Goal: Use online tool/utility: Utilize a website feature to perform a specific function

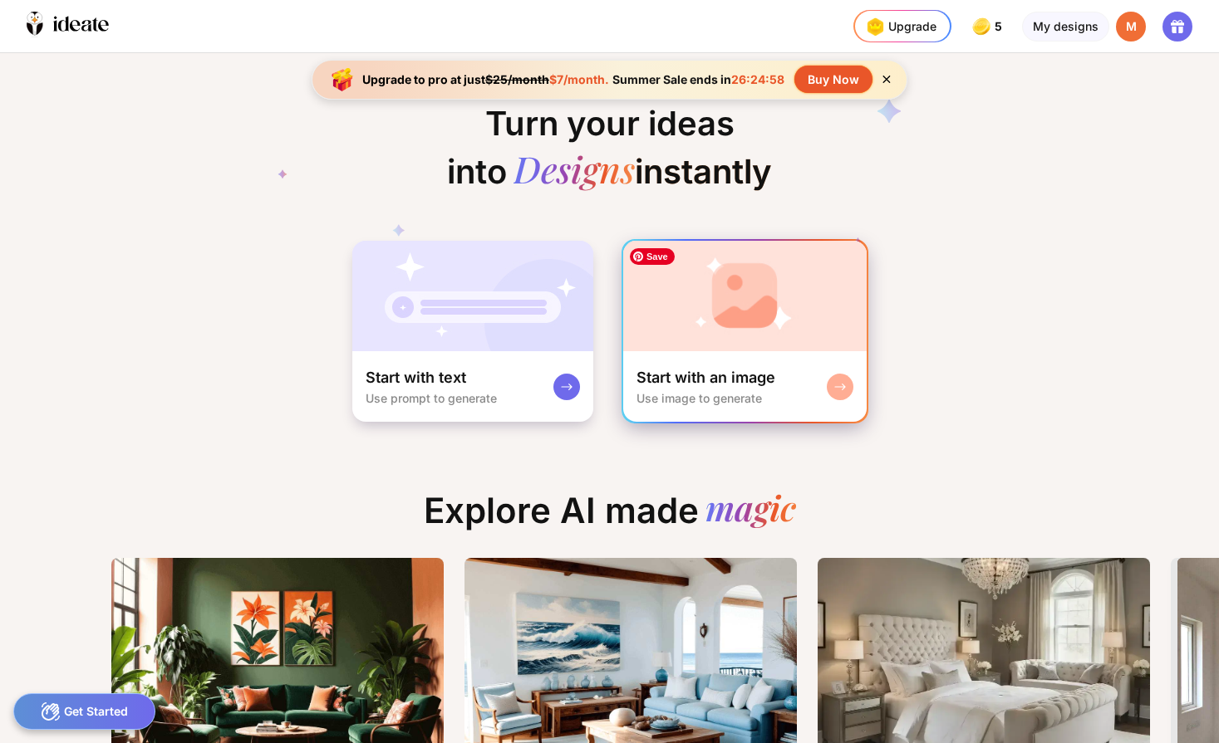
click at [798, 346] on img at bounding box center [744, 296] width 243 height 110
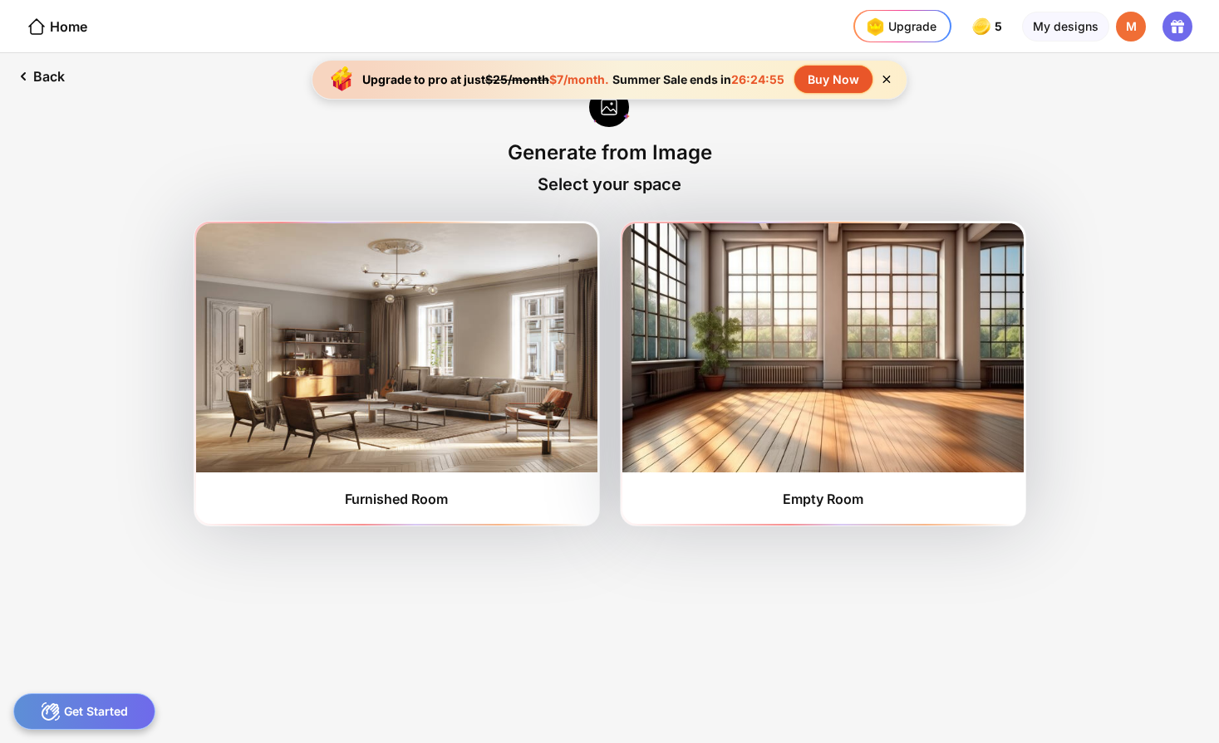
click at [886, 76] on icon at bounding box center [886, 79] width 14 height 14
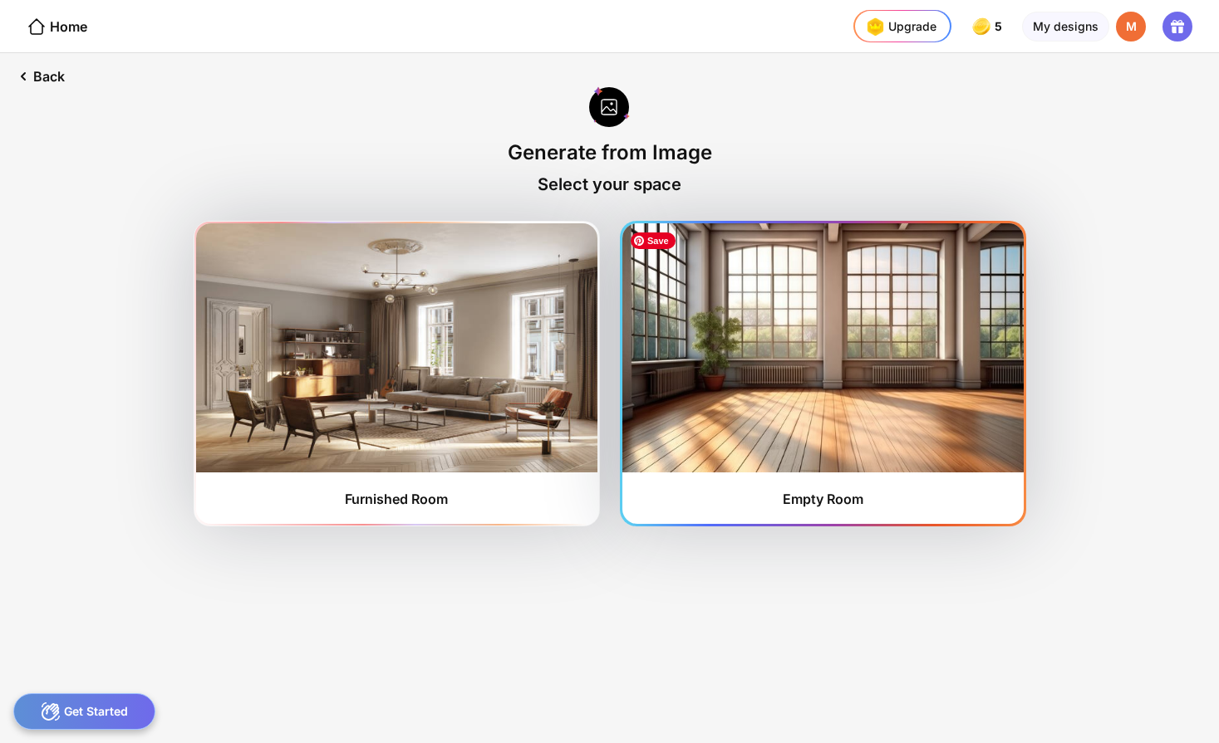
click at [734, 438] on img at bounding box center [822, 347] width 401 height 249
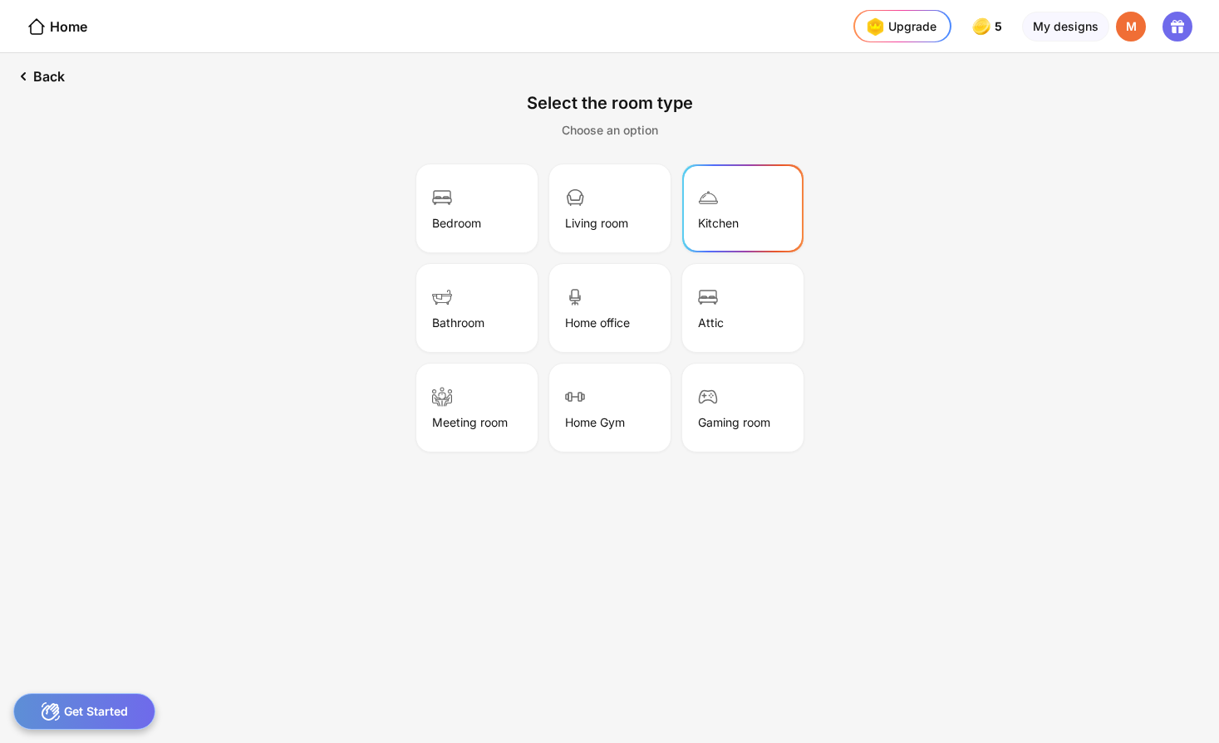
click at [730, 212] on div "Kitchen" at bounding box center [743, 208] width 116 height 83
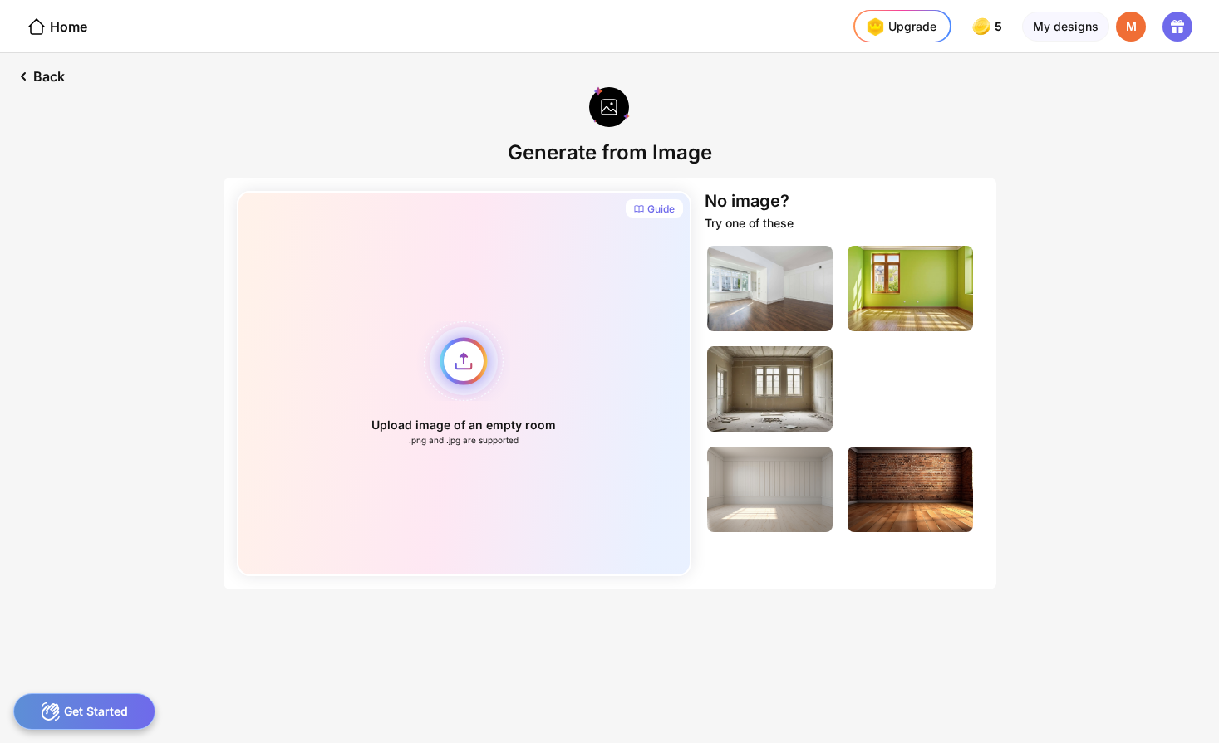
click at [459, 363] on div "Upload image of an empty room .png and .jpg are supported" at bounding box center [464, 383] width 455 height 385
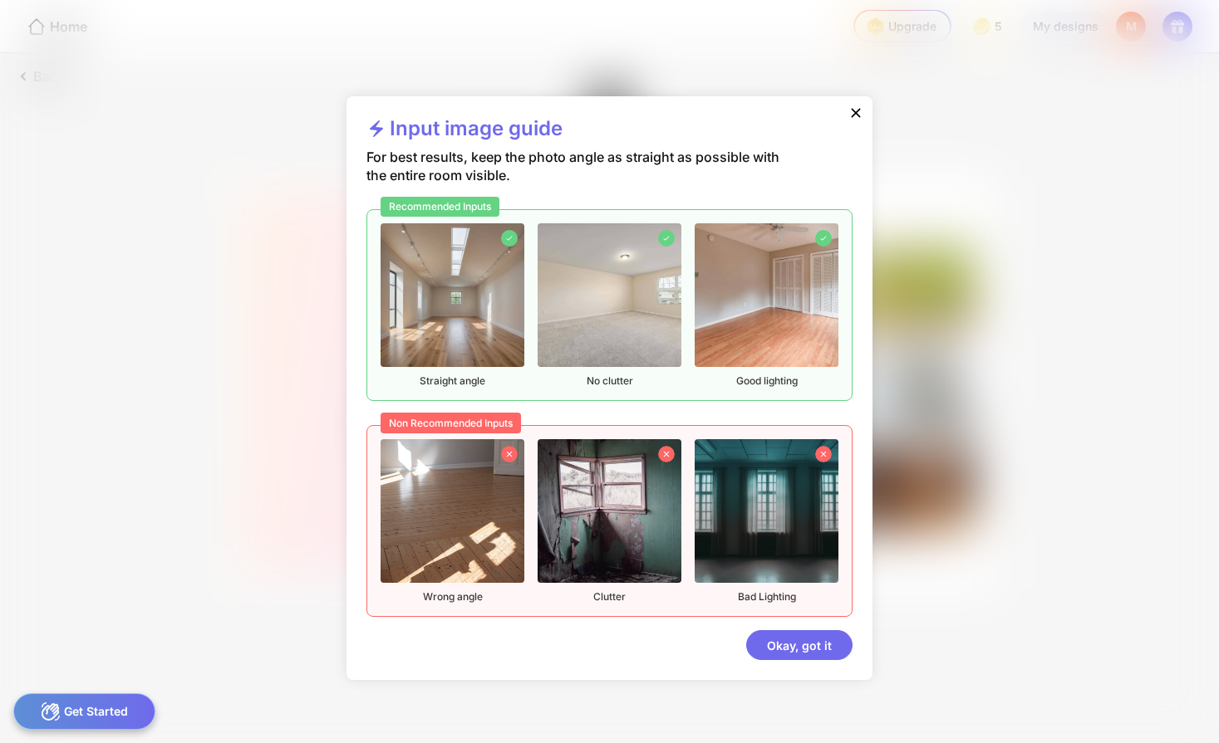
click at [853, 106] on icon at bounding box center [855, 113] width 17 height 17
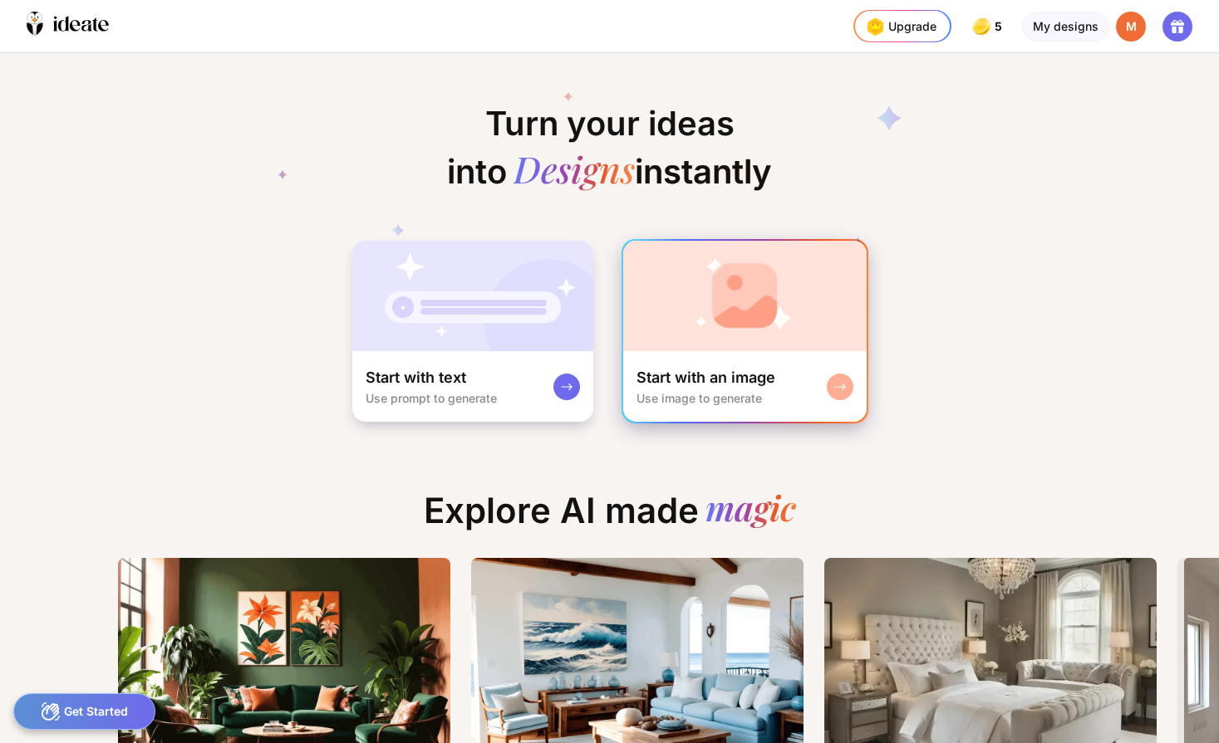
click at [777, 354] on div "Start with an image Use image to generate" at bounding box center [744, 386] width 243 height 71
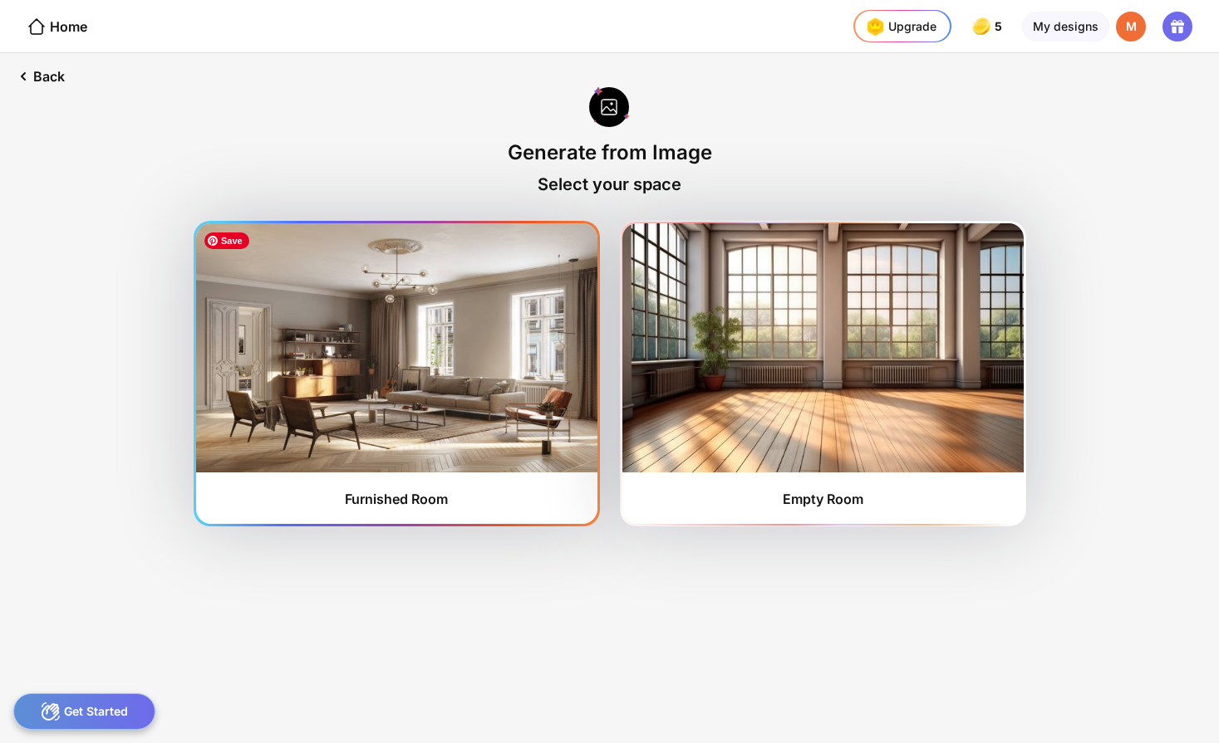
click at [422, 418] on img at bounding box center [396, 347] width 401 height 249
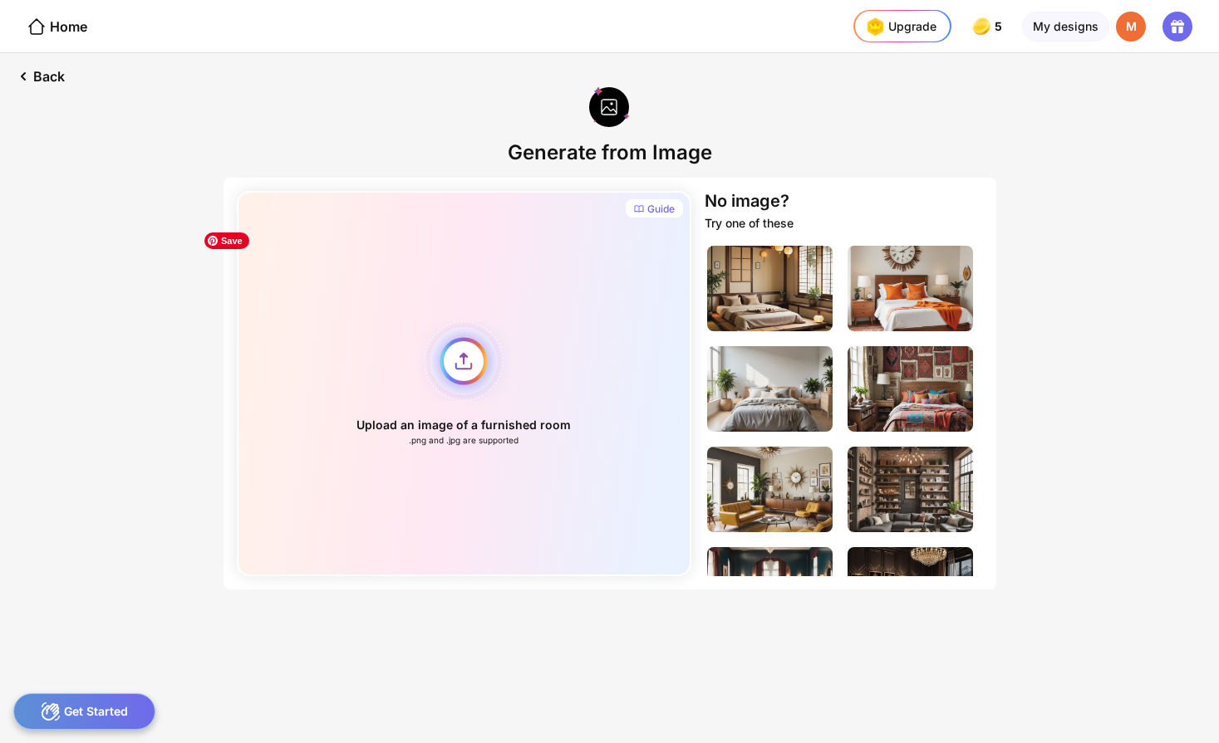
click at [464, 371] on div "Upload an image of a furnished room .png and .jpg are supported" at bounding box center [464, 383] width 455 height 385
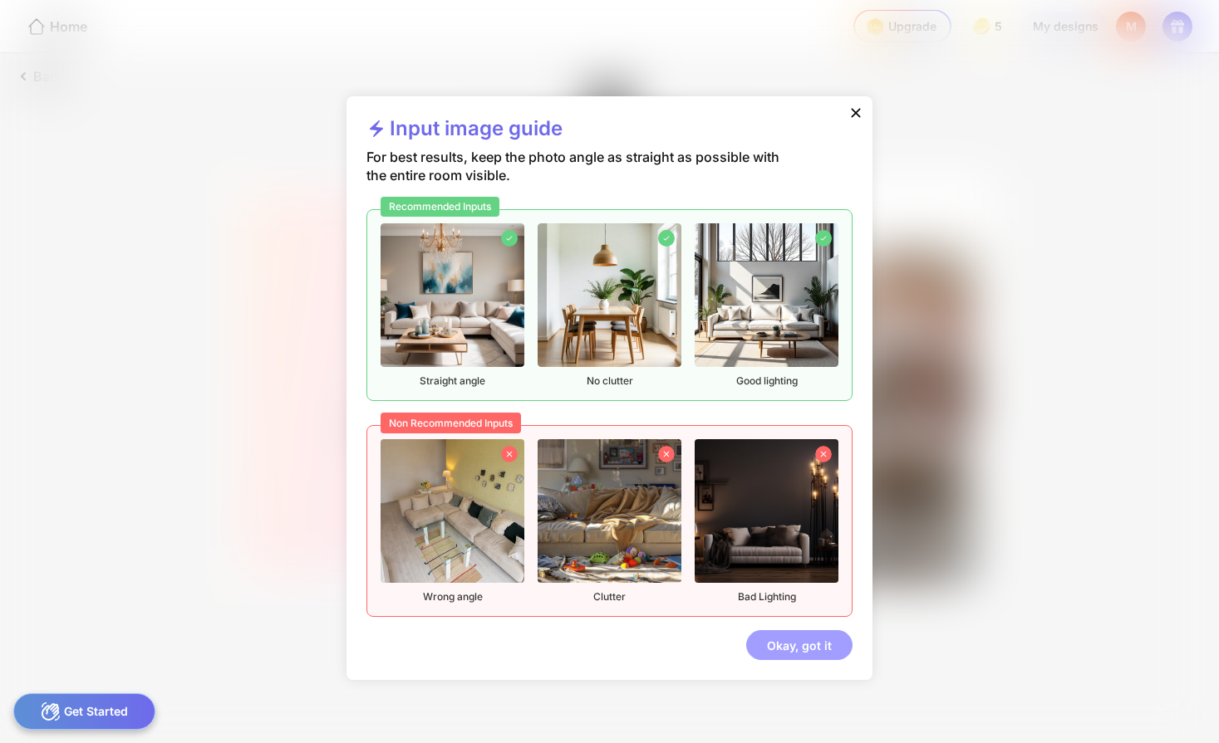
click at [788, 648] on div "Okay, got it" at bounding box center [799, 646] width 106 height 30
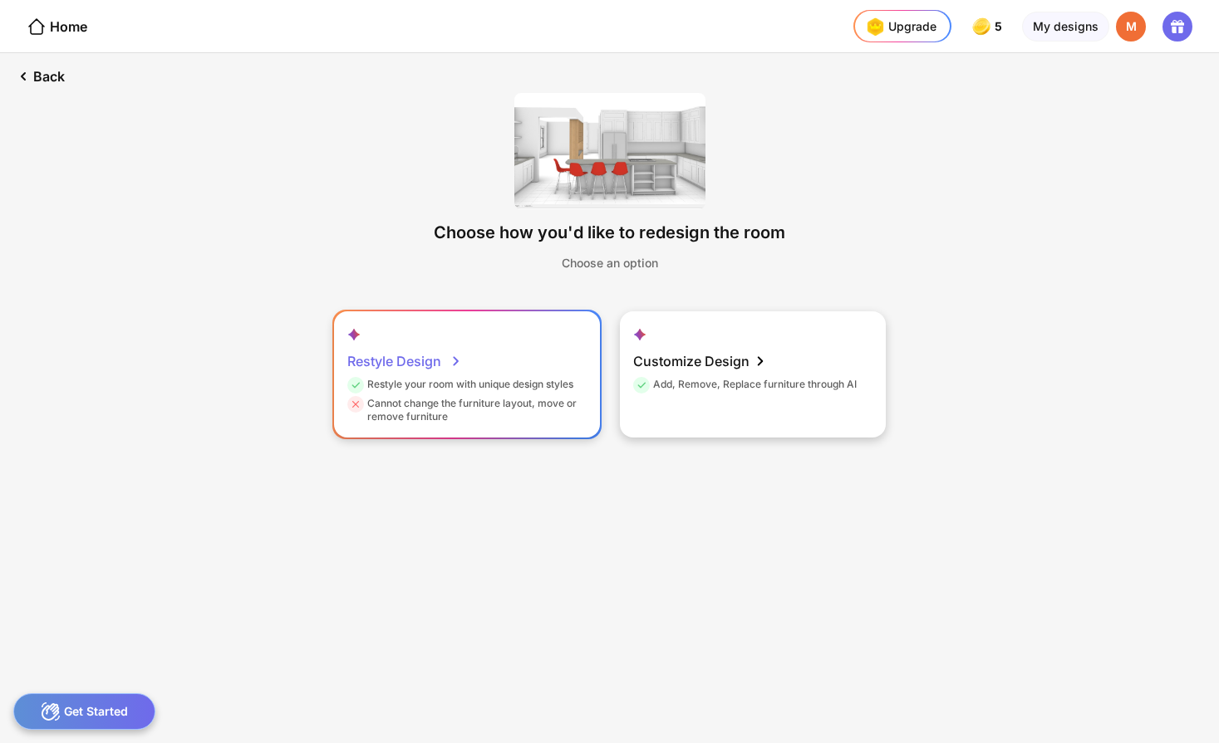
click at [421, 364] on div "Restyle Design" at bounding box center [404, 361] width 115 height 33
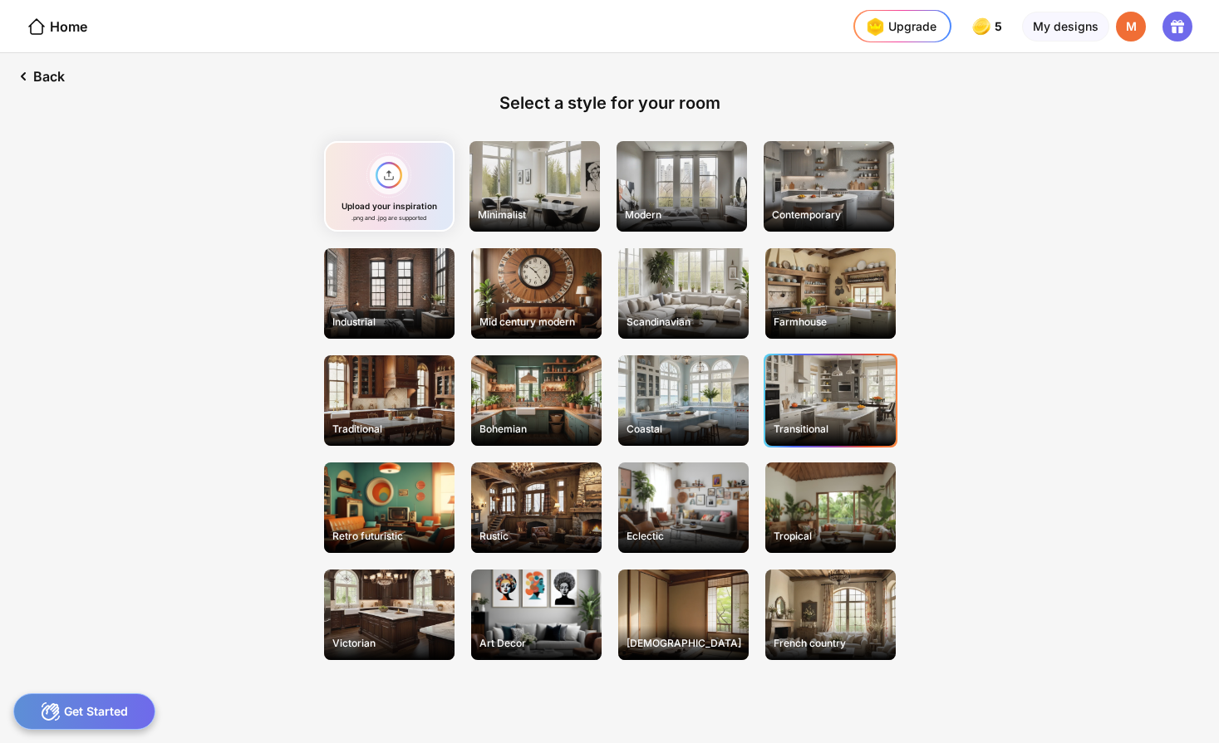
click at [829, 404] on div "Transitional" at bounding box center [830, 401] width 130 height 91
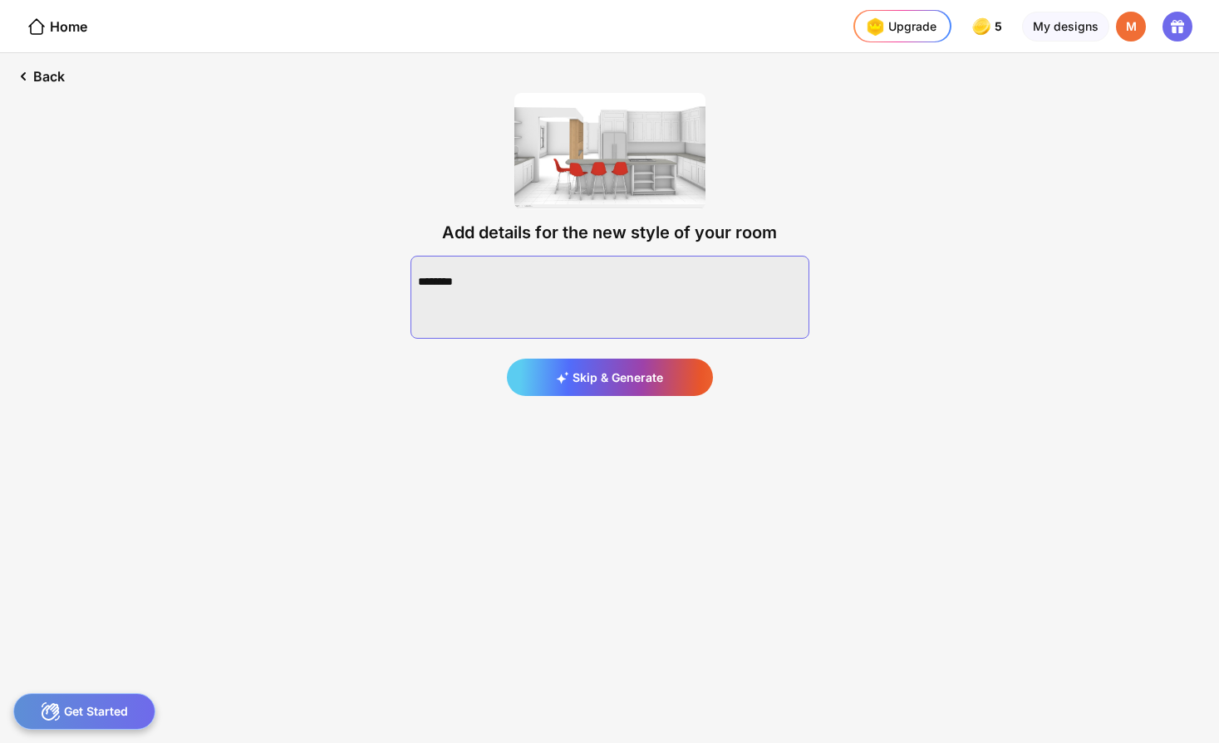
click at [688, 292] on textarea at bounding box center [609, 297] width 399 height 83
click at [676, 280] on textarea at bounding box center [609, 297] width 399 height 83
type textarea "*"
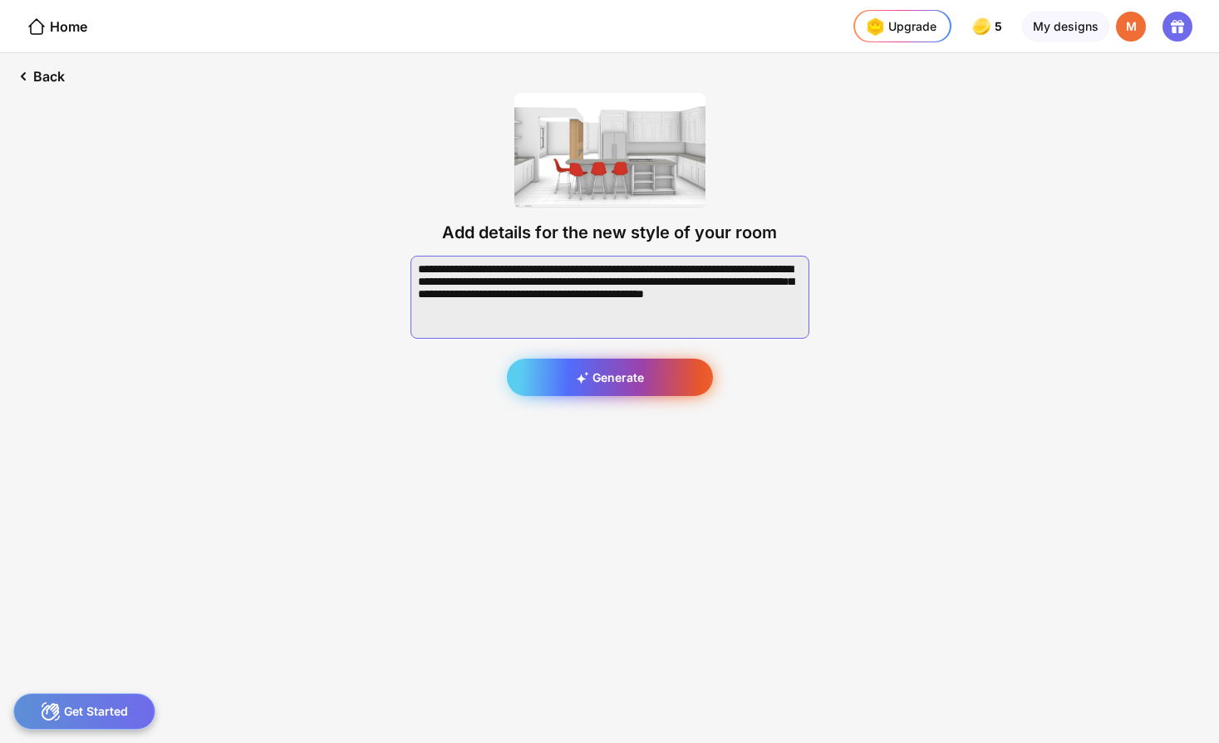
type textarea "**********"
click at [629, 374] on div "Generate" at bounding box center [610, 377] width 206 height 37
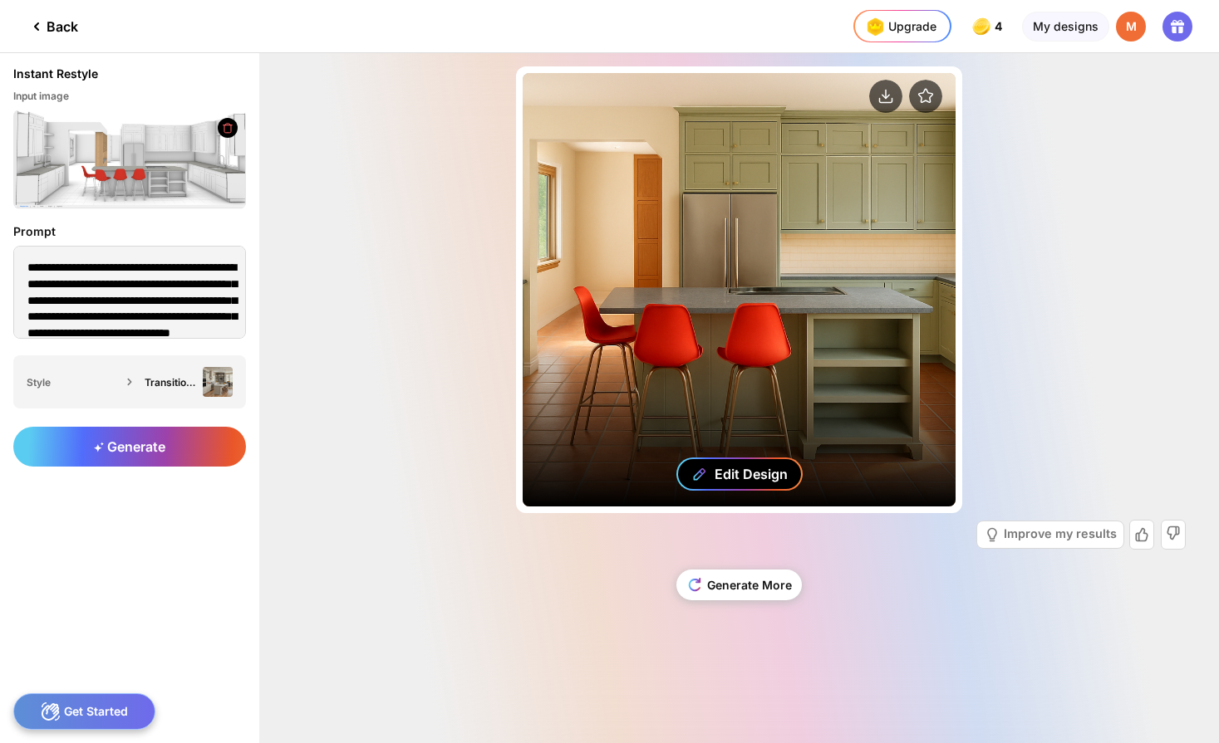
click at [738, 472] on div "Edit Design" at bounding box center [750, 474] width 73 height 17
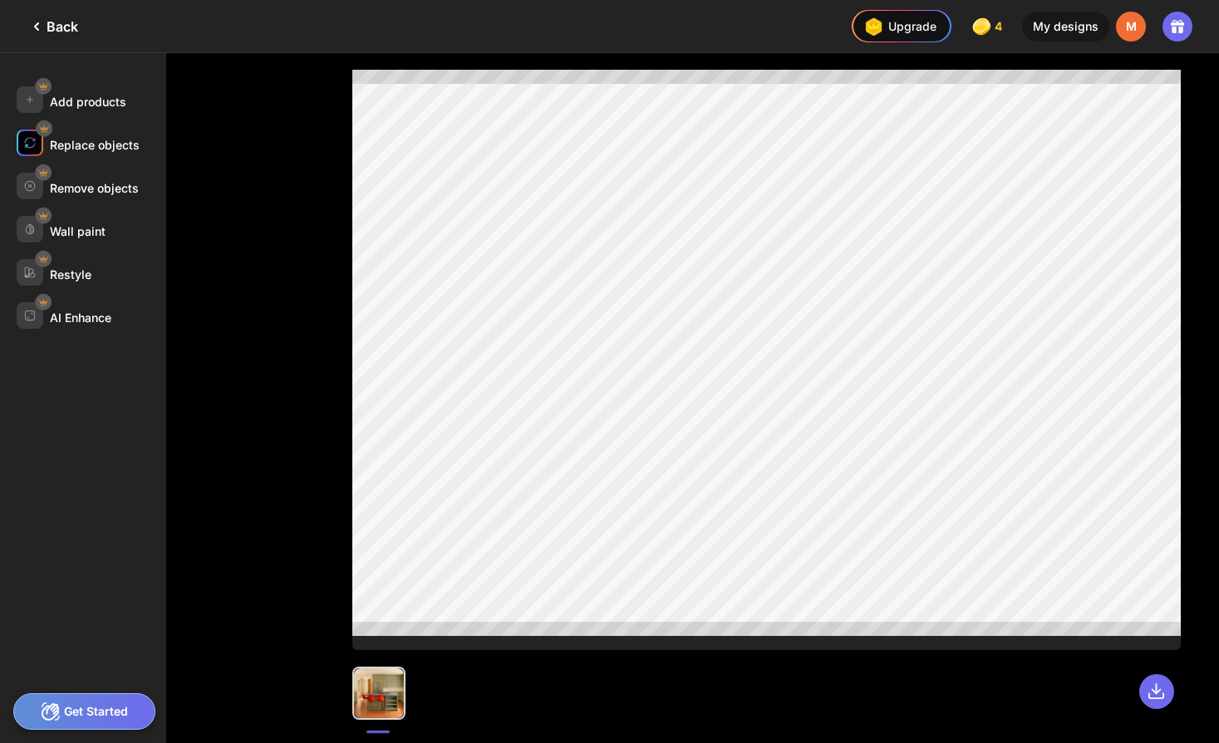
click at [36, 143] on div at bounding box center [30, 143] width 27 height 27
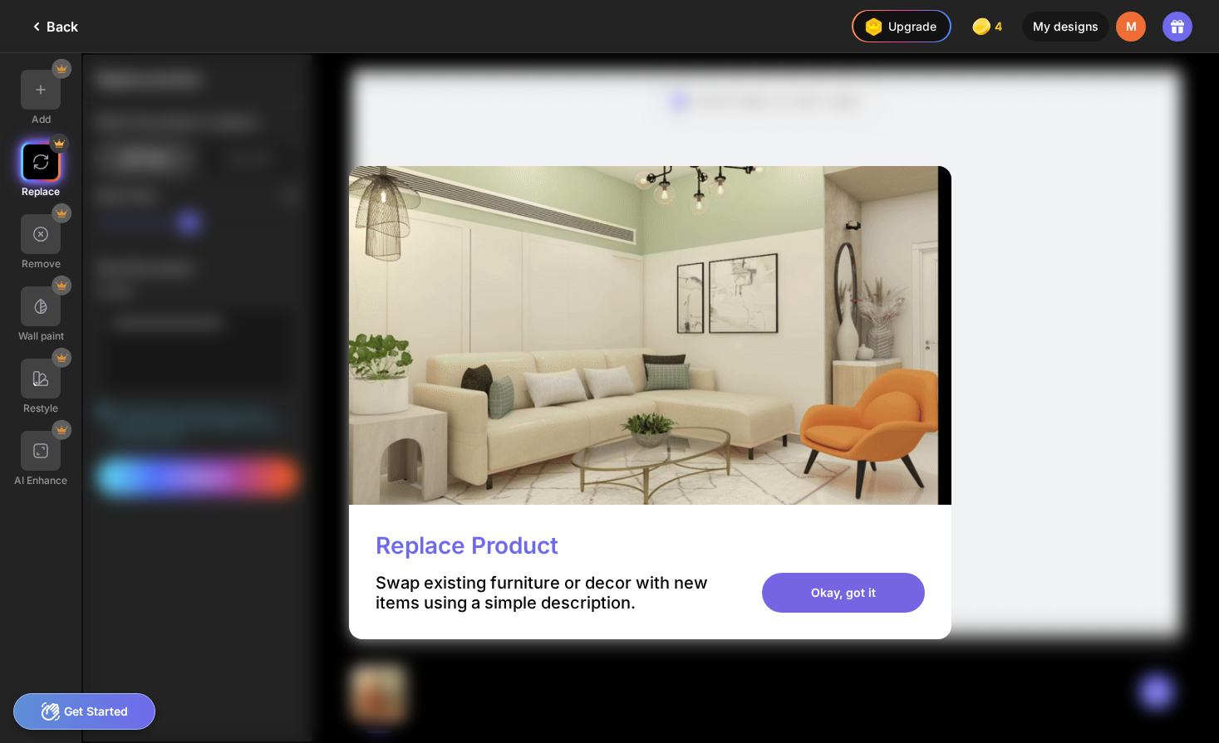
click at [847, 591] on div "Okay, got it" at bounding box center [843, 593] width 163 height 40
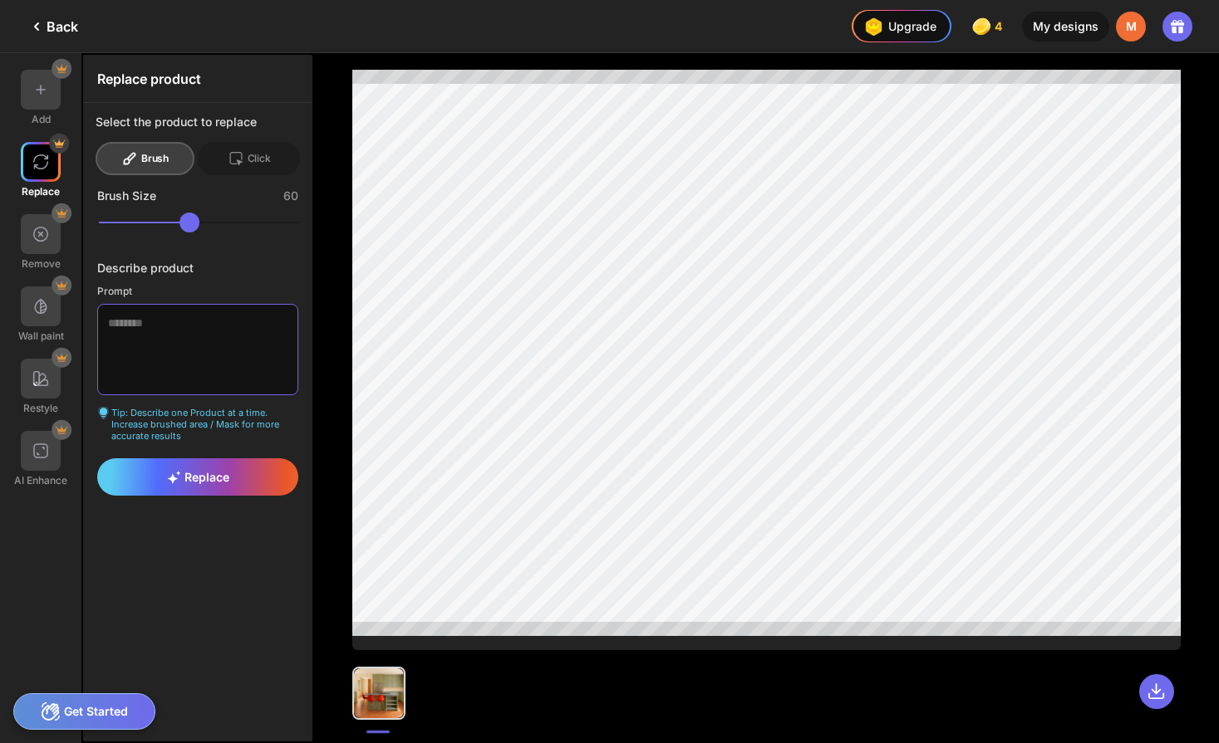
click at [203, 332] on textarea at bounding box center [197, 349] width 201 height 91
click at [195, 331] on textarea at bounding box center [197, 349] width 201 height 91
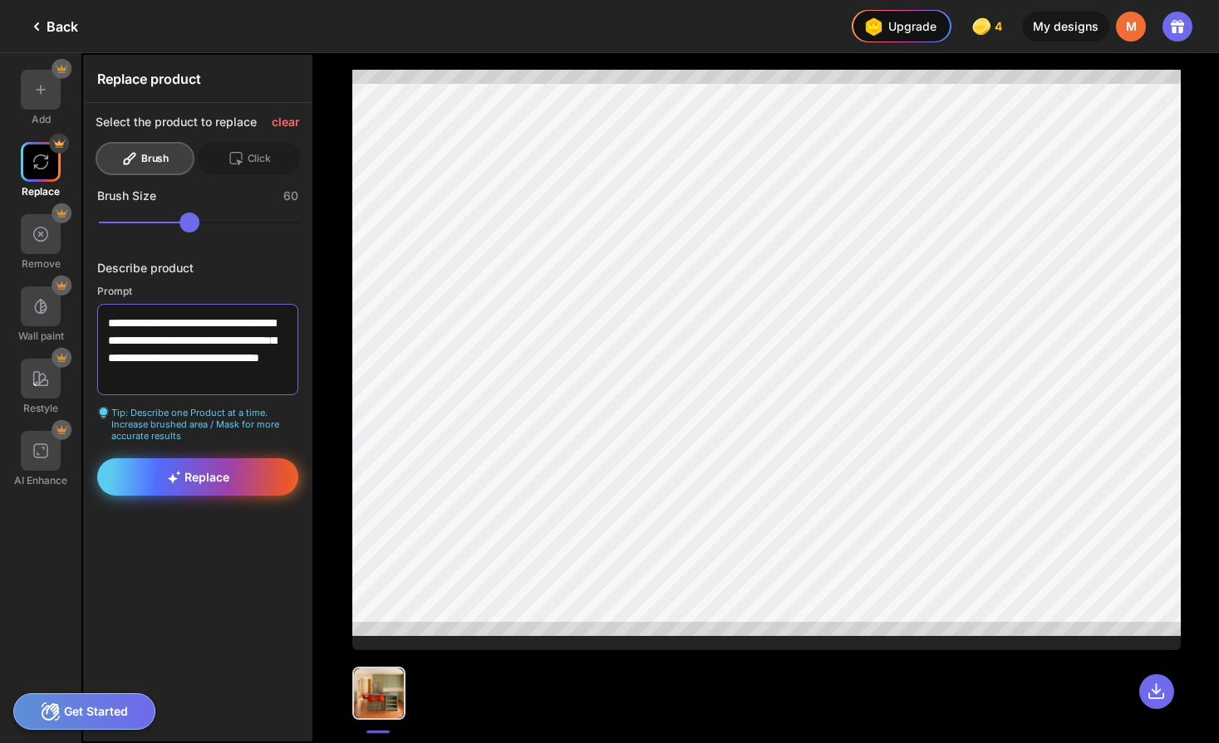
type textarea "**********"
click at [200, 462] on div "Replace" at bounding box center [197, 477] width 201 height 37
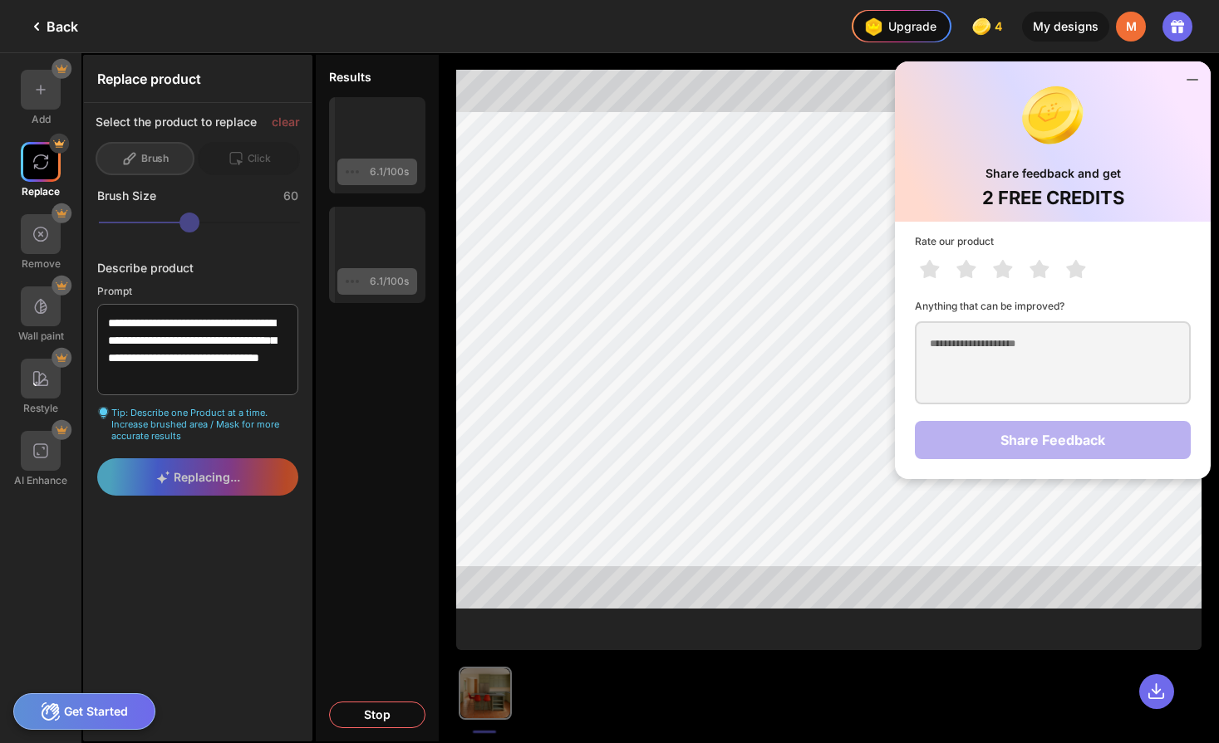
click at [1191, 81] on icon at bounding box center [1192, 80] width 20 height 20
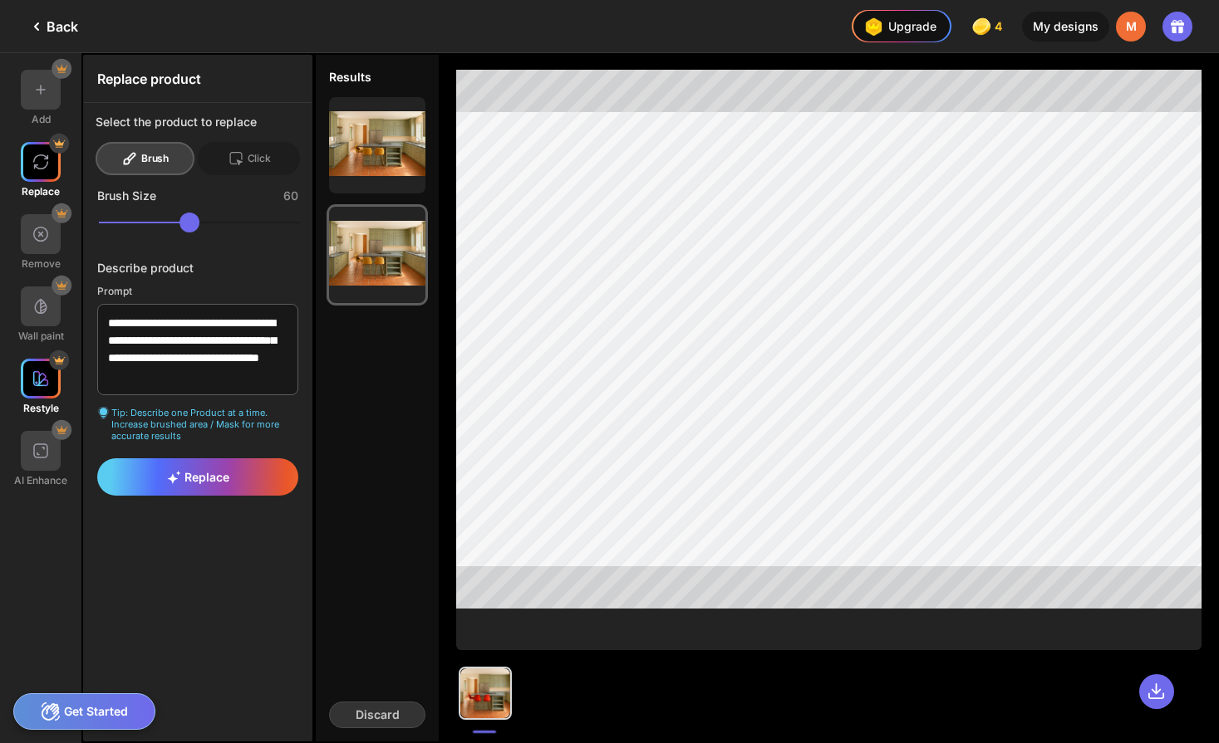
click at [47, 387] on div at bounding box center [41, 379] width 40 height 40
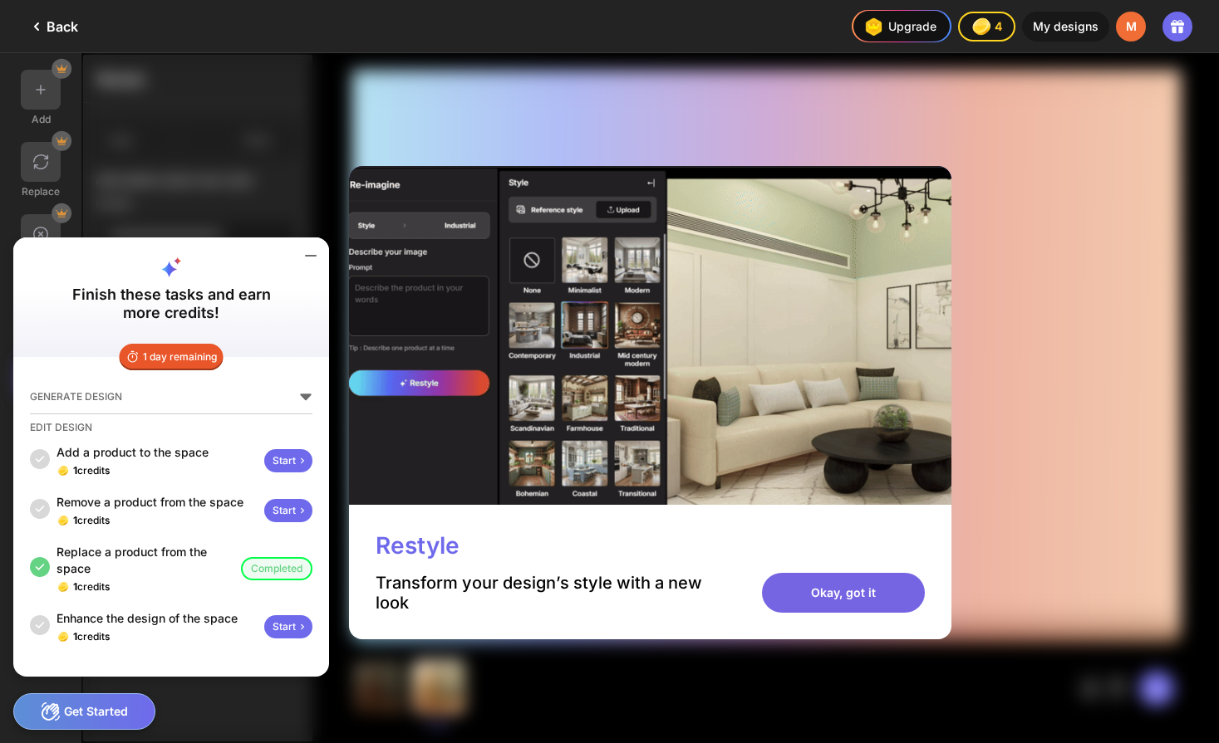
click at [807, 588] on div "Okay, got it" at bounding box center [843, 593] width 163 height 40
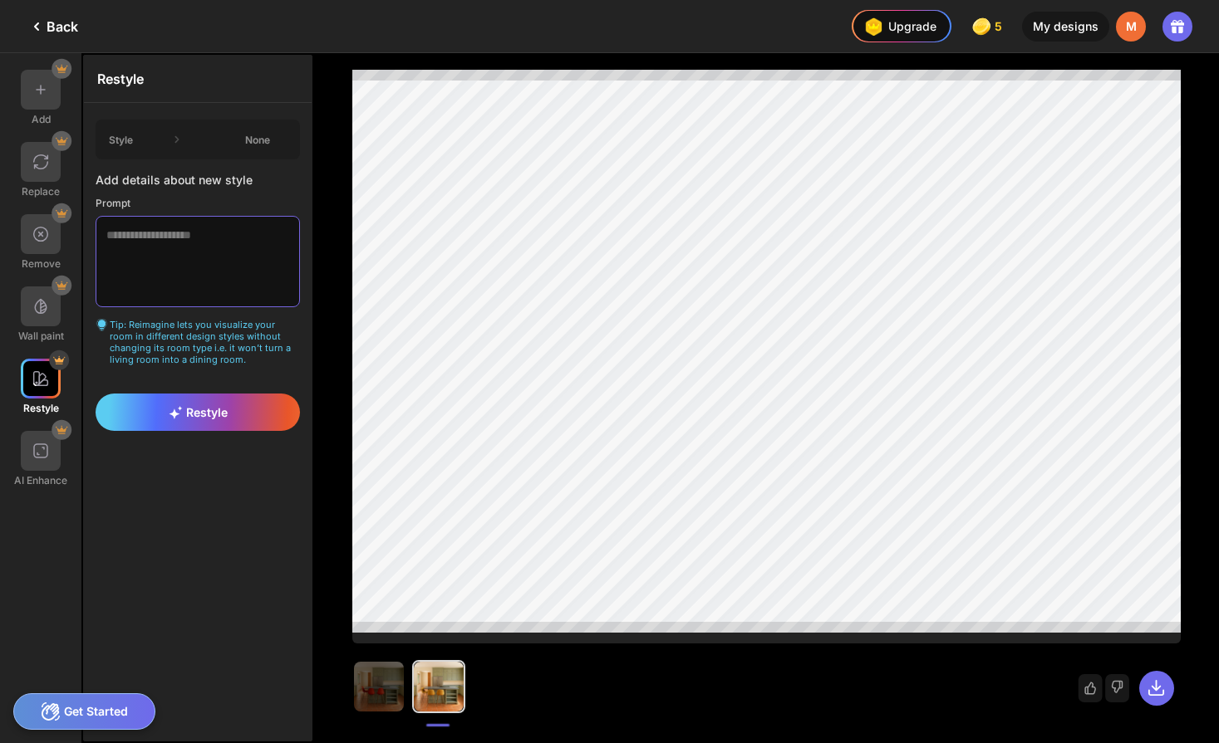
click at [226, 242] on textarea at bounding box center [198, 261] width 204 height 91
click at [155, 285] on textarea at bounding box center [198, 261] width 204 height 91
click at [153, 277] on textarea at bounding box center [198, 261] width 204 height 91
type textarea "*"
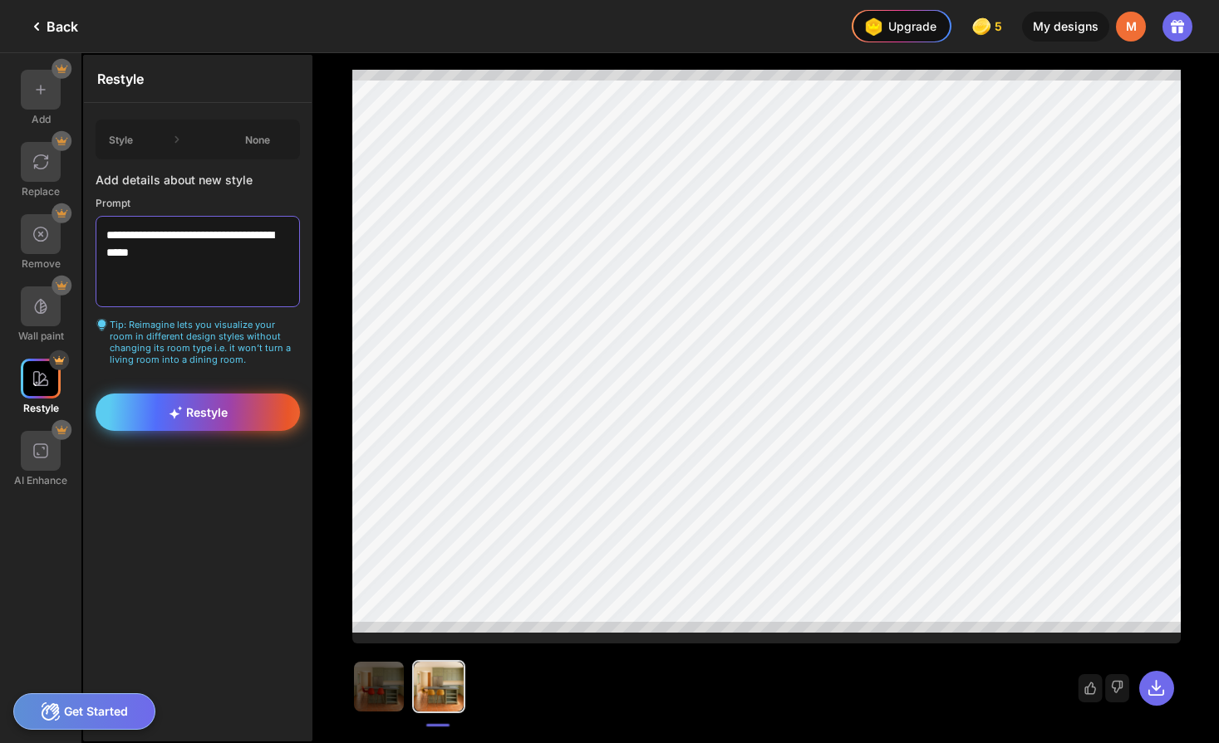
type textarea "**********"
click at [197, 394] on div "Restyle" at bounding box center [198, 412] width 204 height 37
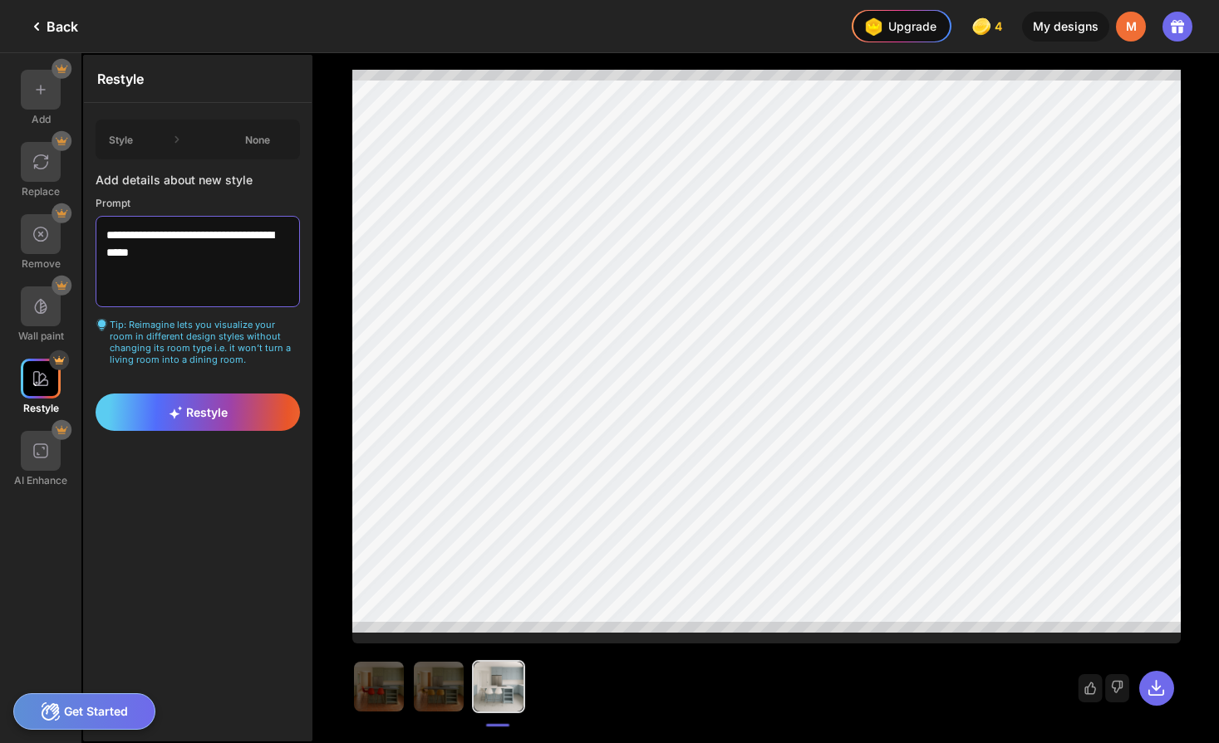
click at [234, 269] on textarea "**********" at bounding box center [198, 261] width 204 height 91
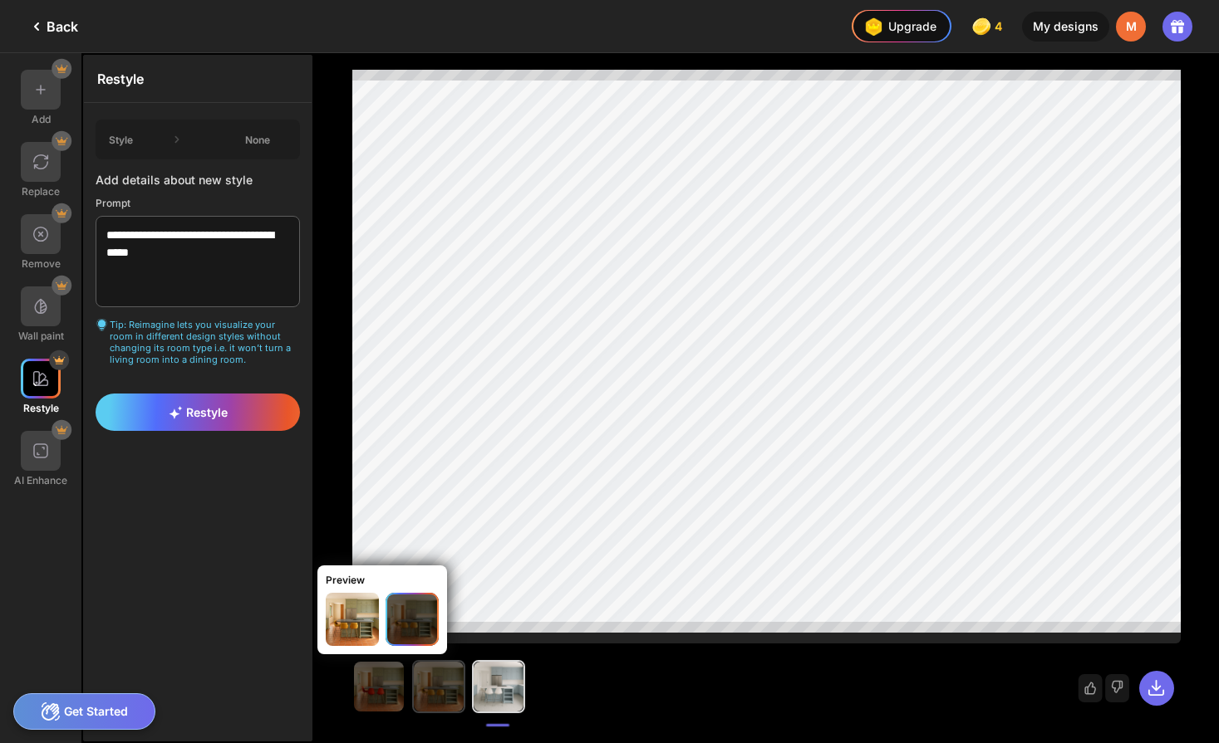
click at [445, 685] on img at bounding box center [439, 687] width 50 height 50
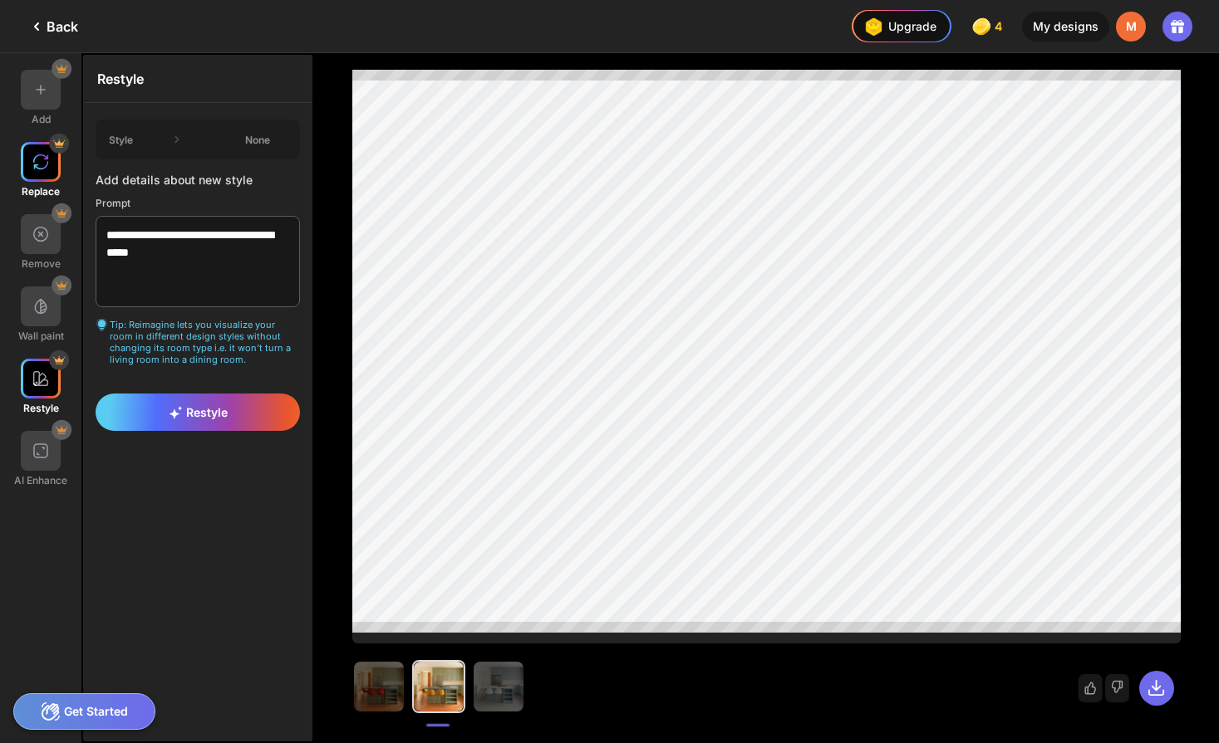
click at [45, 163] on img at bounding box center [40, 162] width 17 height 17
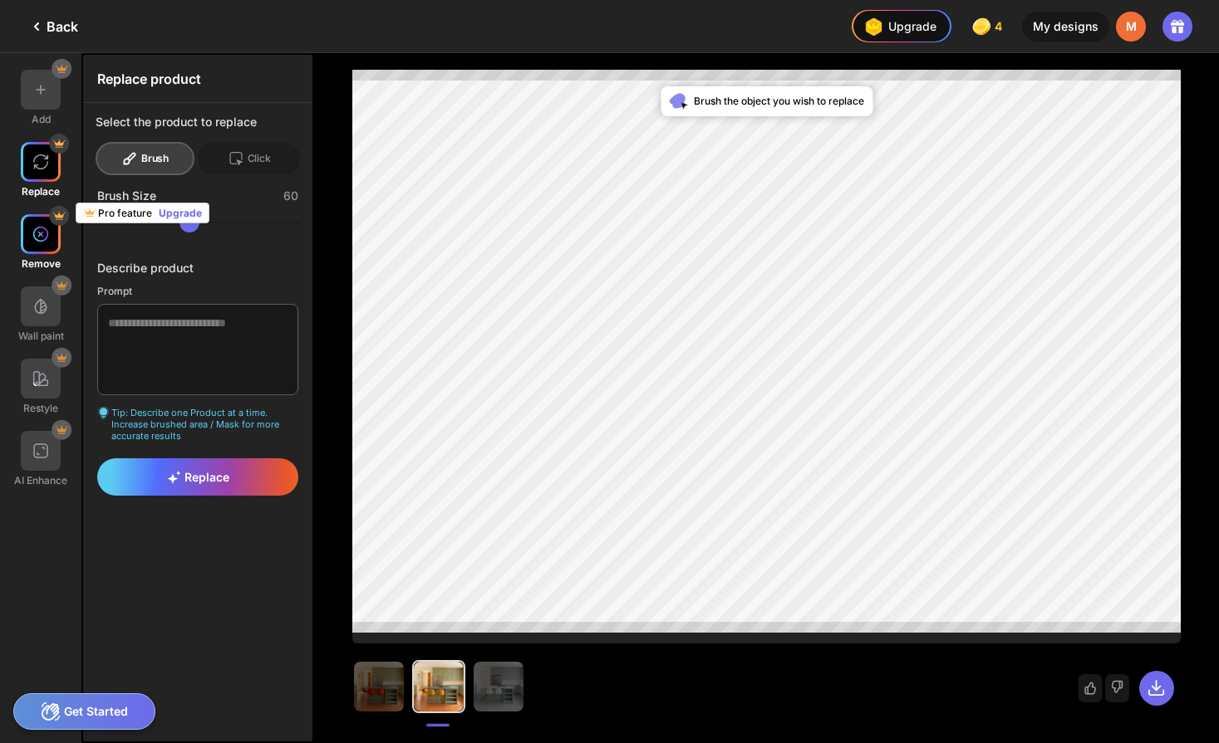
click at [47, 237] on img at bounding box center [40, 234] width 17 height 17
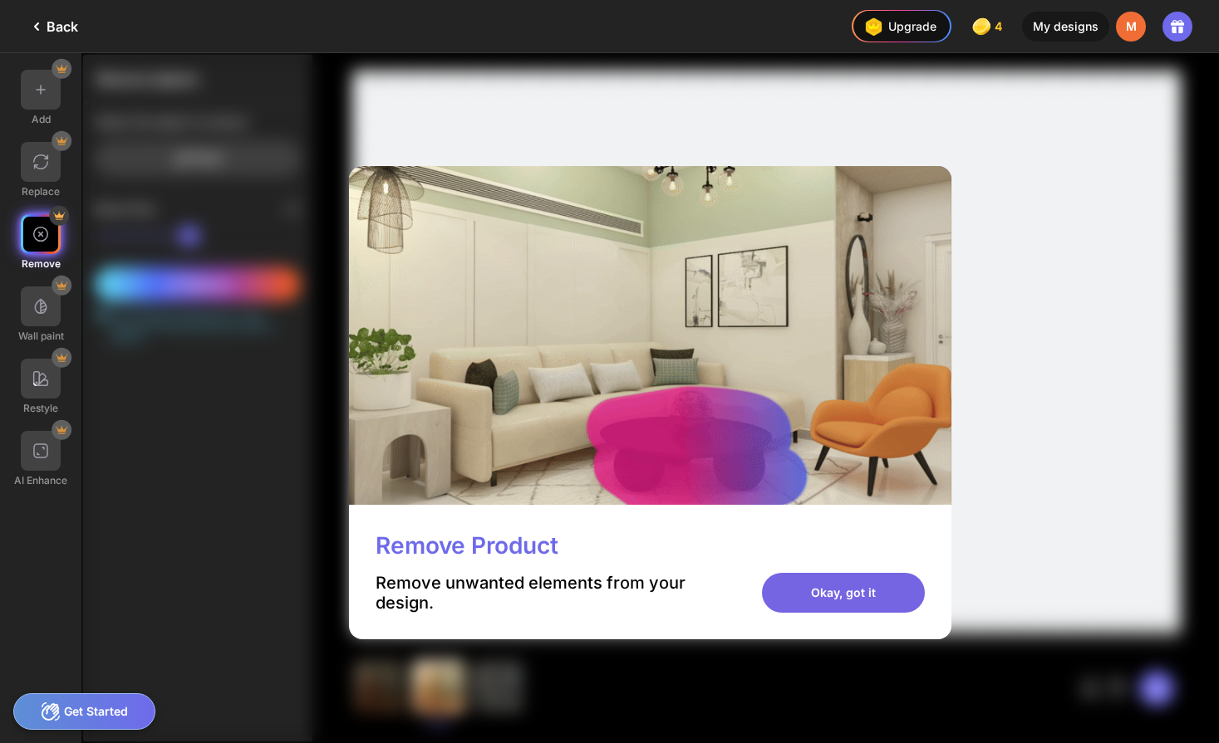
click at [842, 603] on div "Okay, got it" at bounding box center [843, 593] width 163 height 40
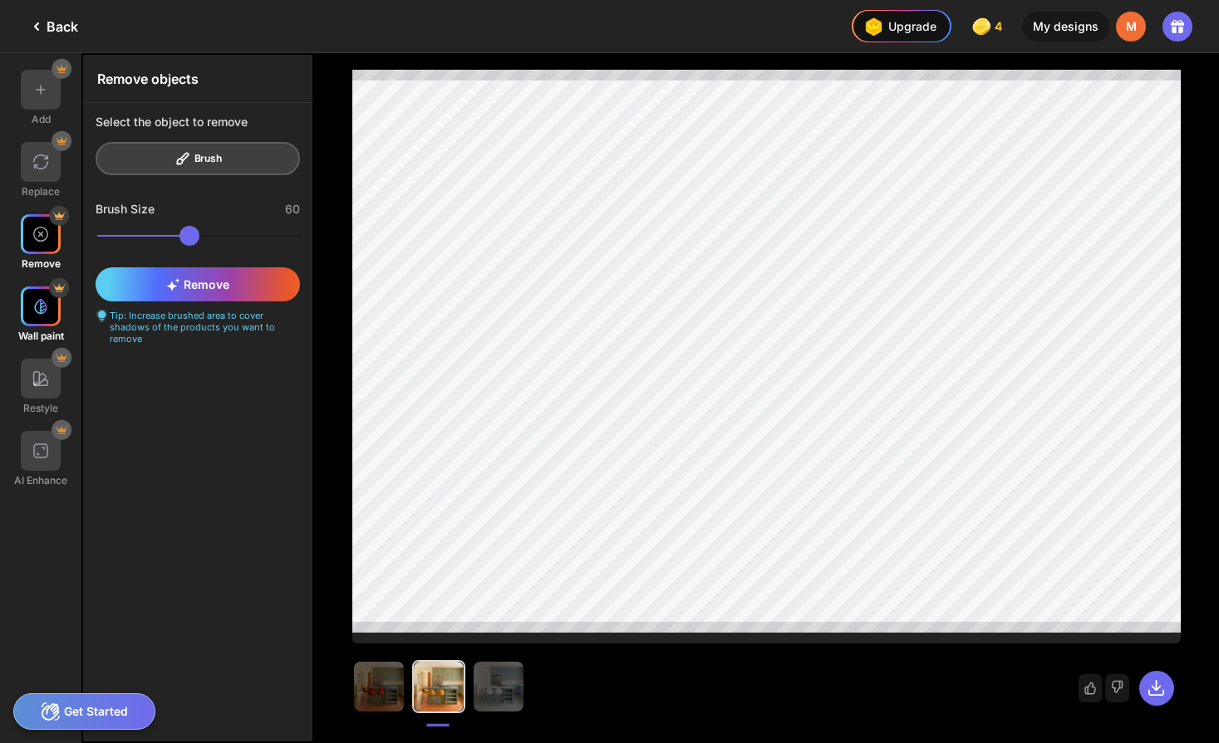
click at [49, 312] on div at bounding box center [41, 307] width 40 height 40
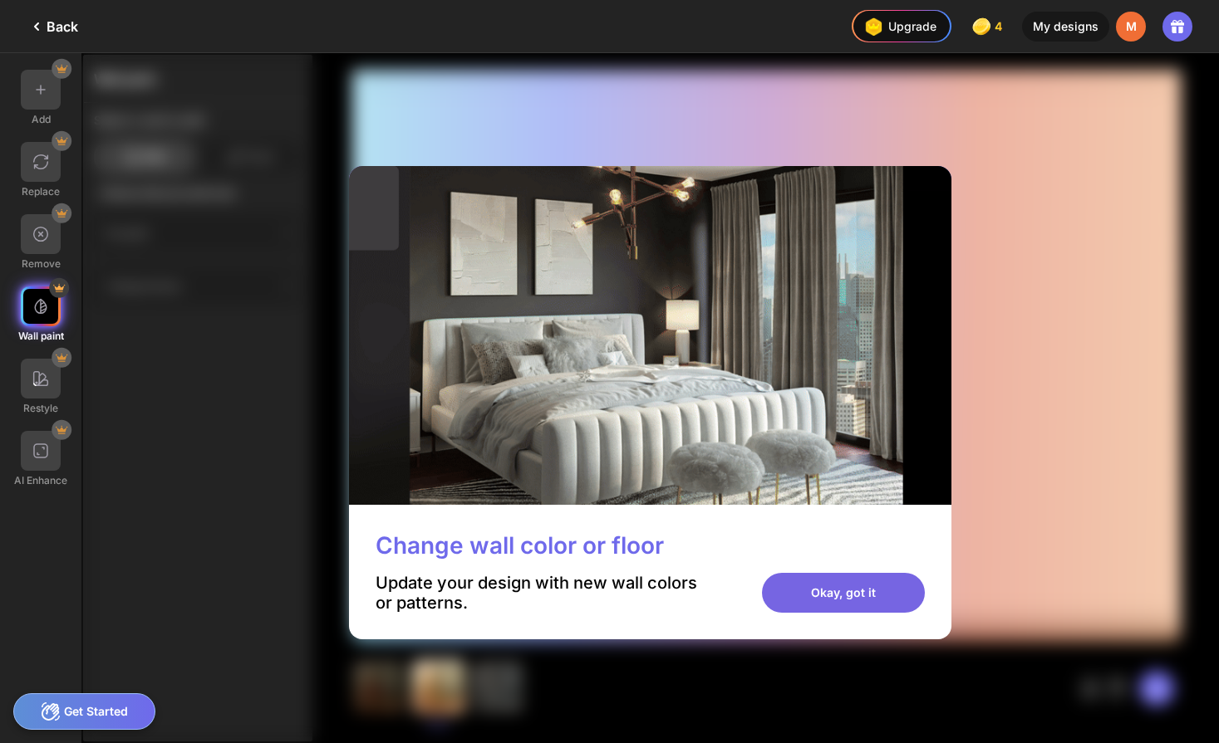
click at [867, 598] on div "Okay, got it" at bounding box center [843, 593] width 163 height 40
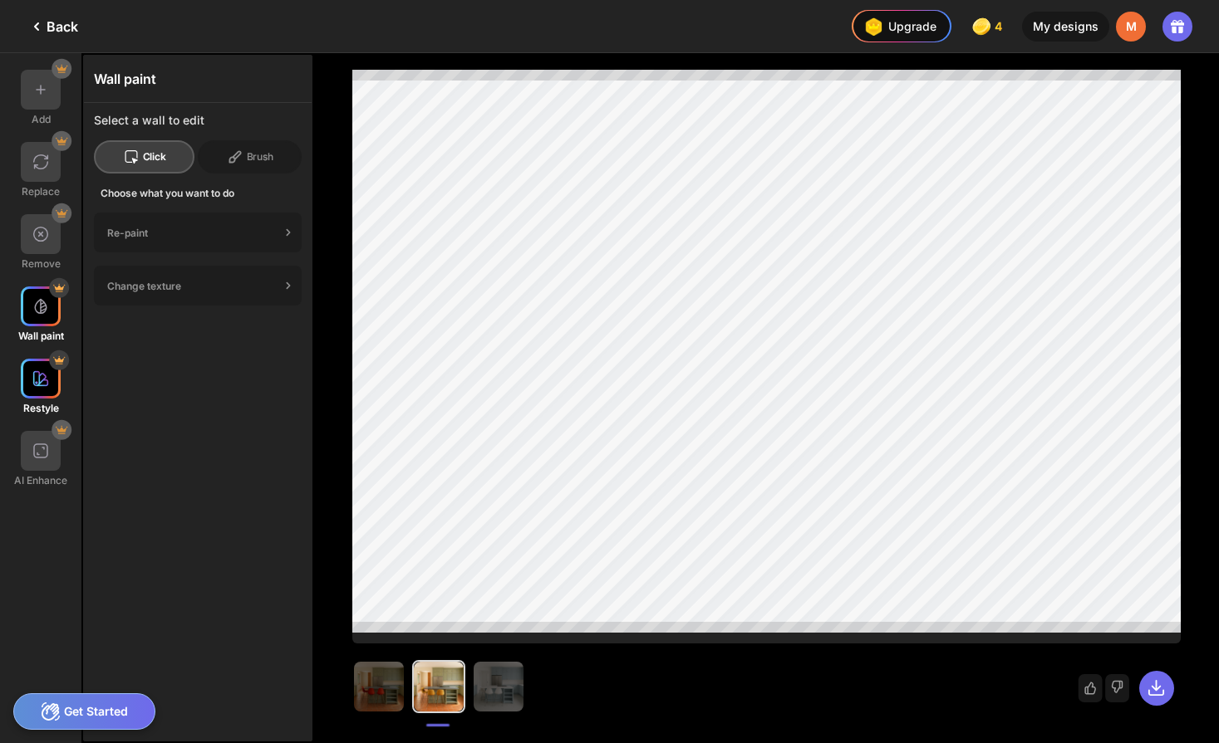
click at [47, 379] on img at bounding box center [40, 379] width 17 height 17
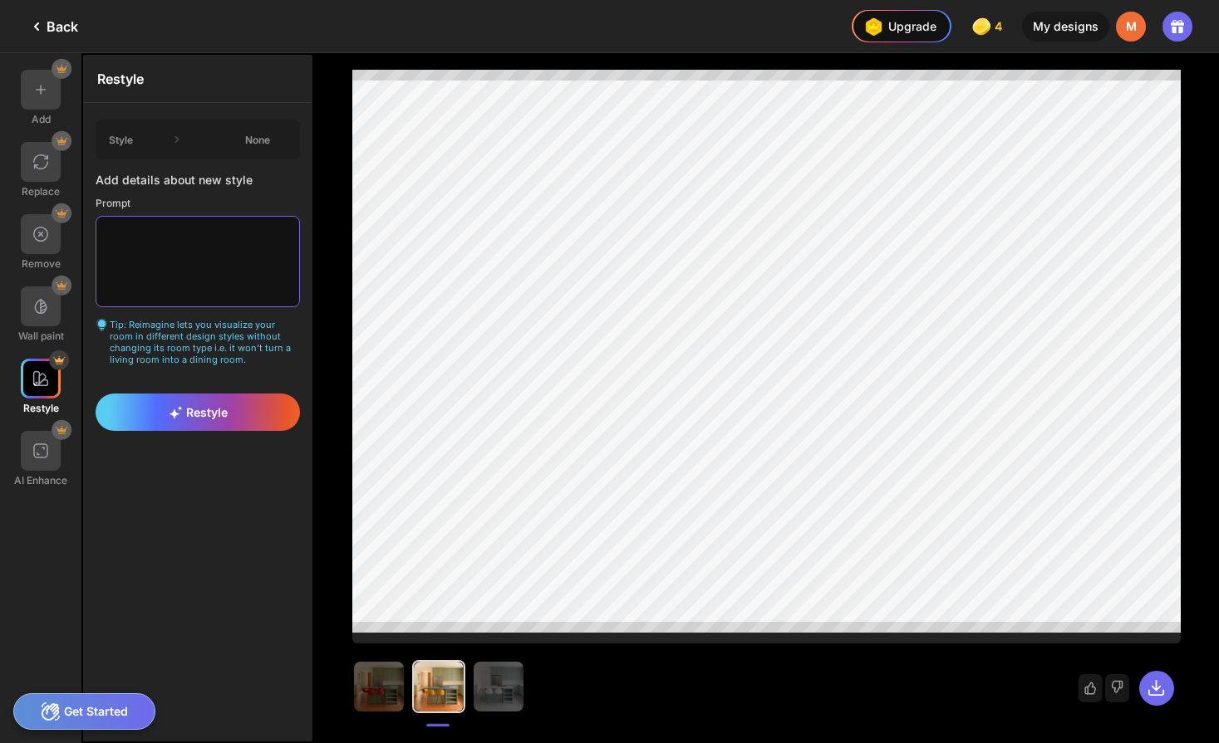
click at [243, 260] on textarea at bounding box center [198, 261] width 204 height 91
click at [241, 259] on textarea at bounding box center [198, 261] width 204 height 91
click at [152, 137] on div "Style None" at bounding box center [198, 140] width 204 height 40
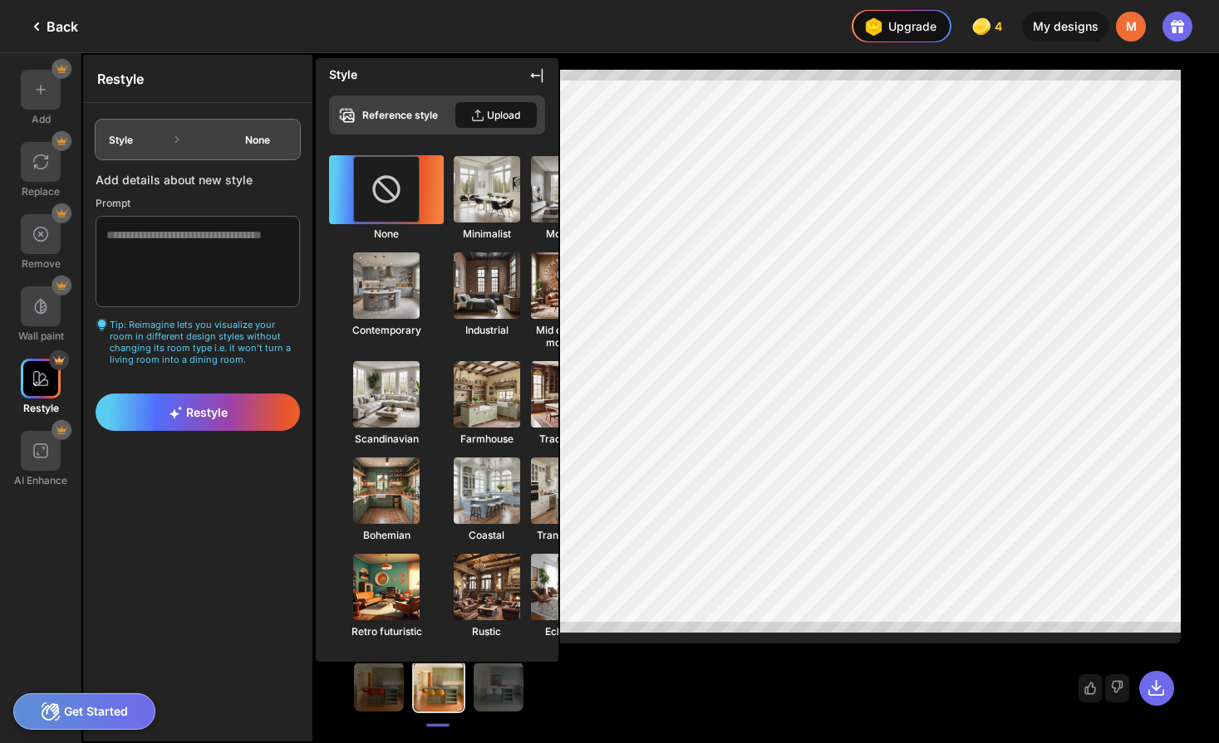
click at [164, 120] on div "Style None" at bounding box center [198, 140] width 204 height 40
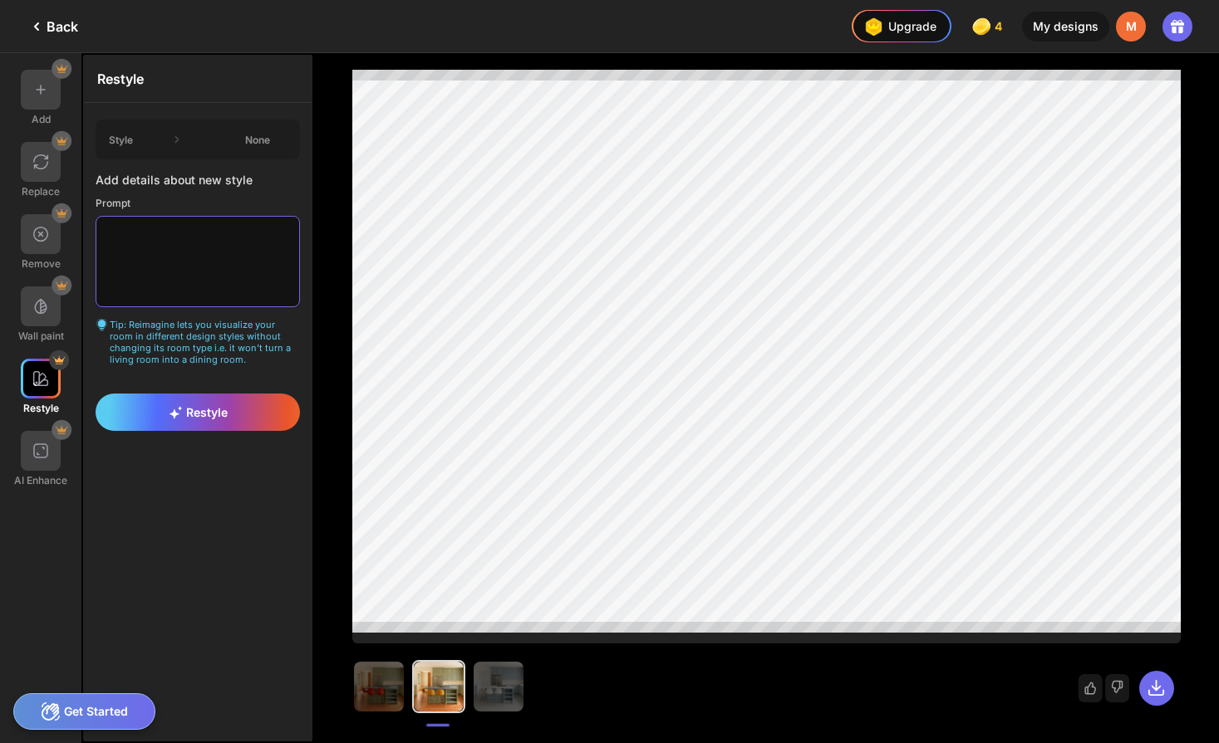
click at [154, 261] on textarea at bounding box center [198, 261] width 204 height 91
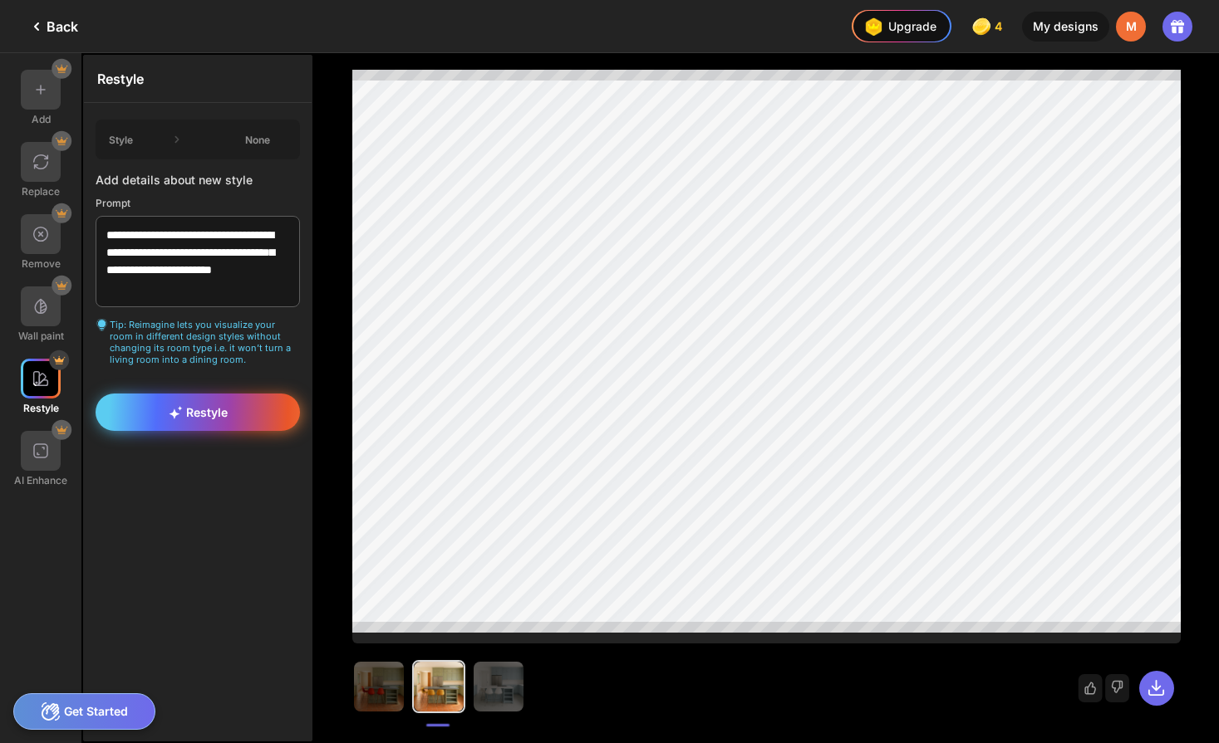
click at [201, 419] on div "Restyle" at bounding box center [198, 412] width 204 height 37
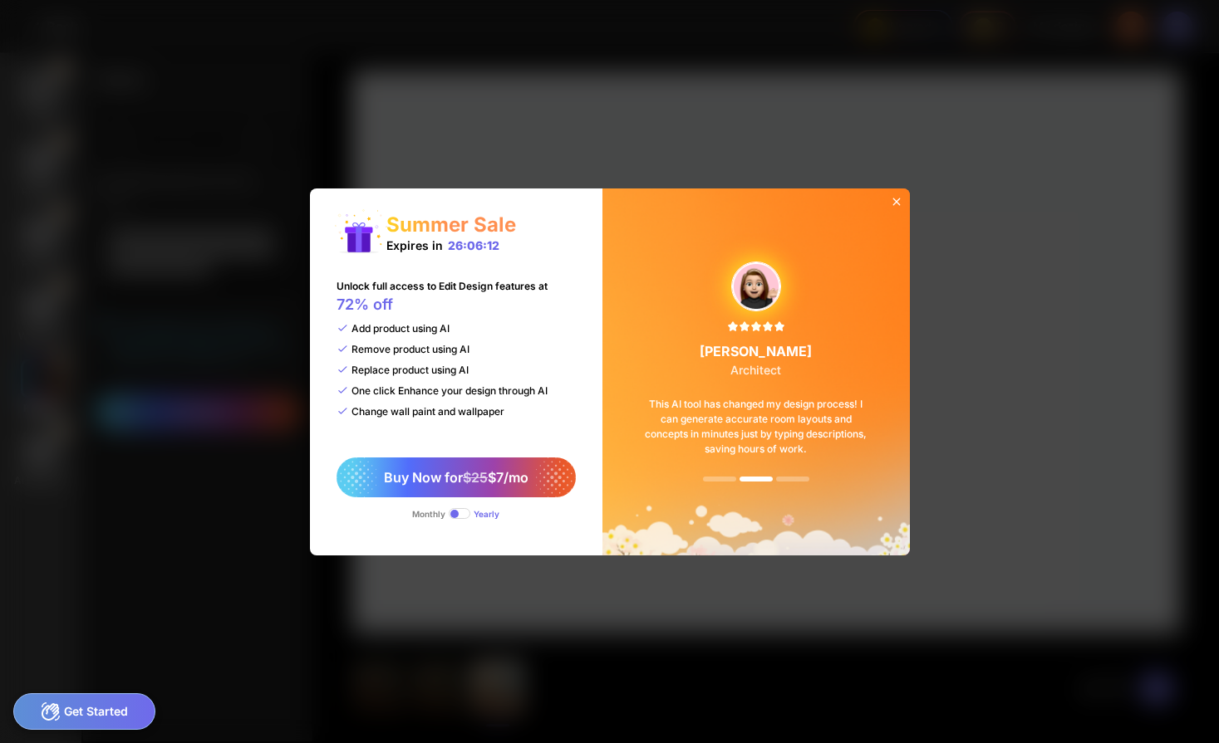
click at [894, 195] on icon at bounding box center [896, 201] width 13 height 13
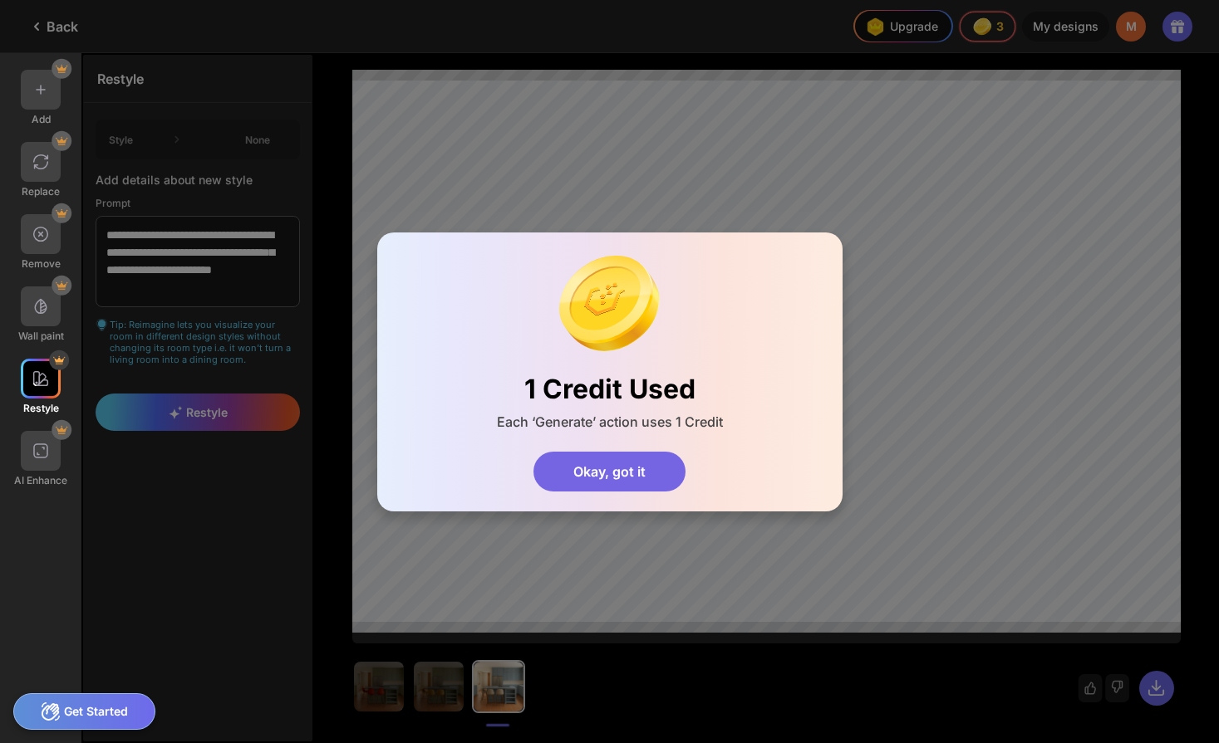
click at [645, 468] on div "Okay, got it" at bounding box center [609, 472] width 152 height 40
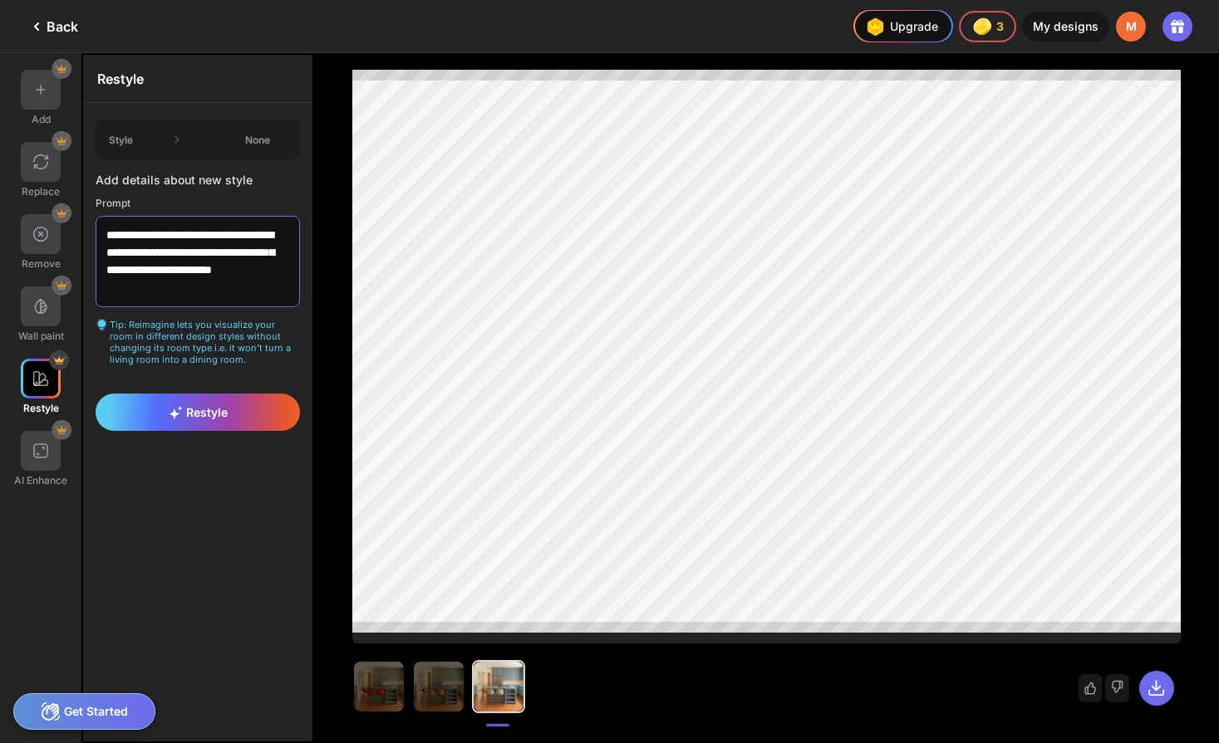
click at [238, 284] on textarea "**********" at bounding box center [198, 261] width 204 height 91
click at [183, 410] on span "Restyle" at bounding box center [198, 412] width 59 height 14
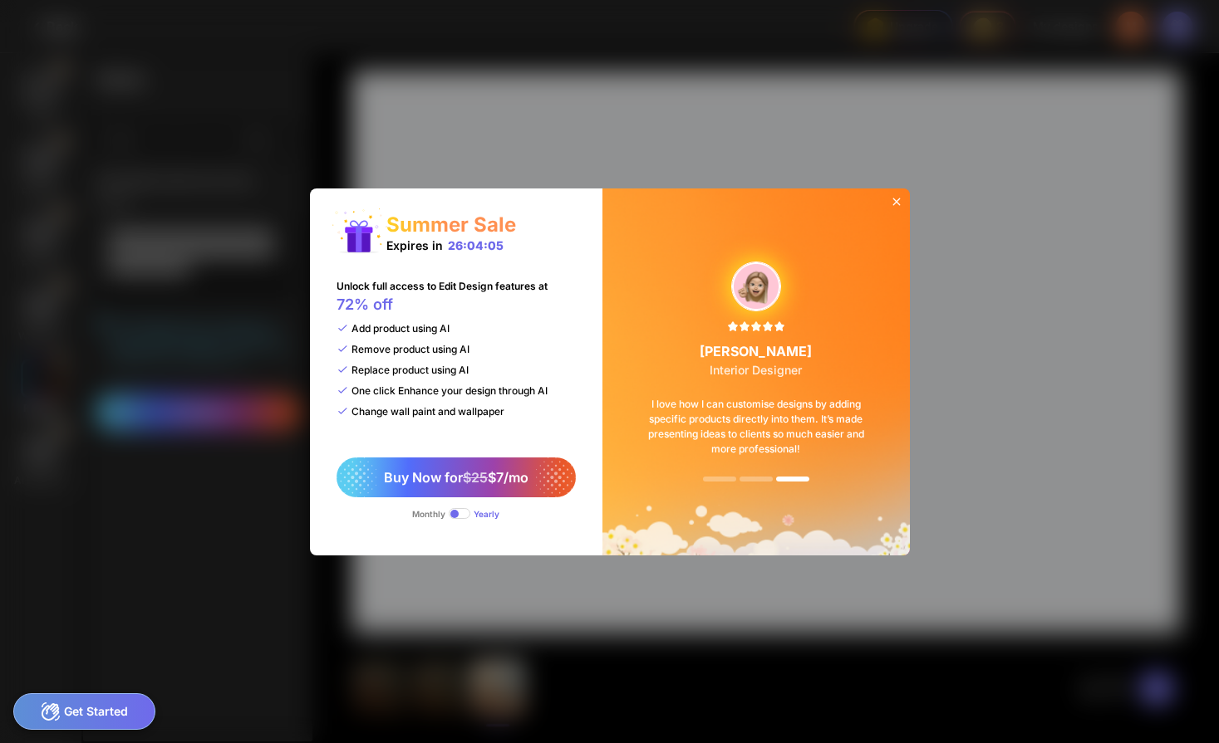
click at [898, 195] on icon at bounding box center [896, 201] width 13 height 13
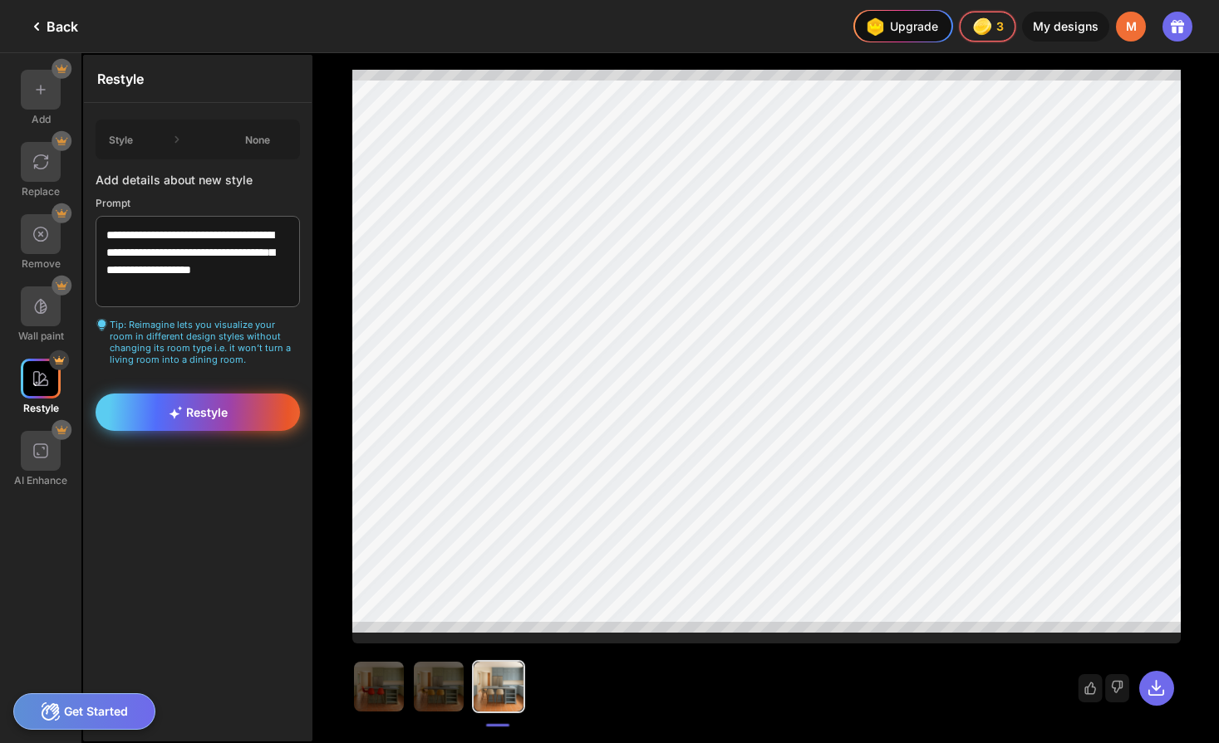
click at [228, 411] on div "Restyle" at bounding box center [198, 412] width 204 height 37
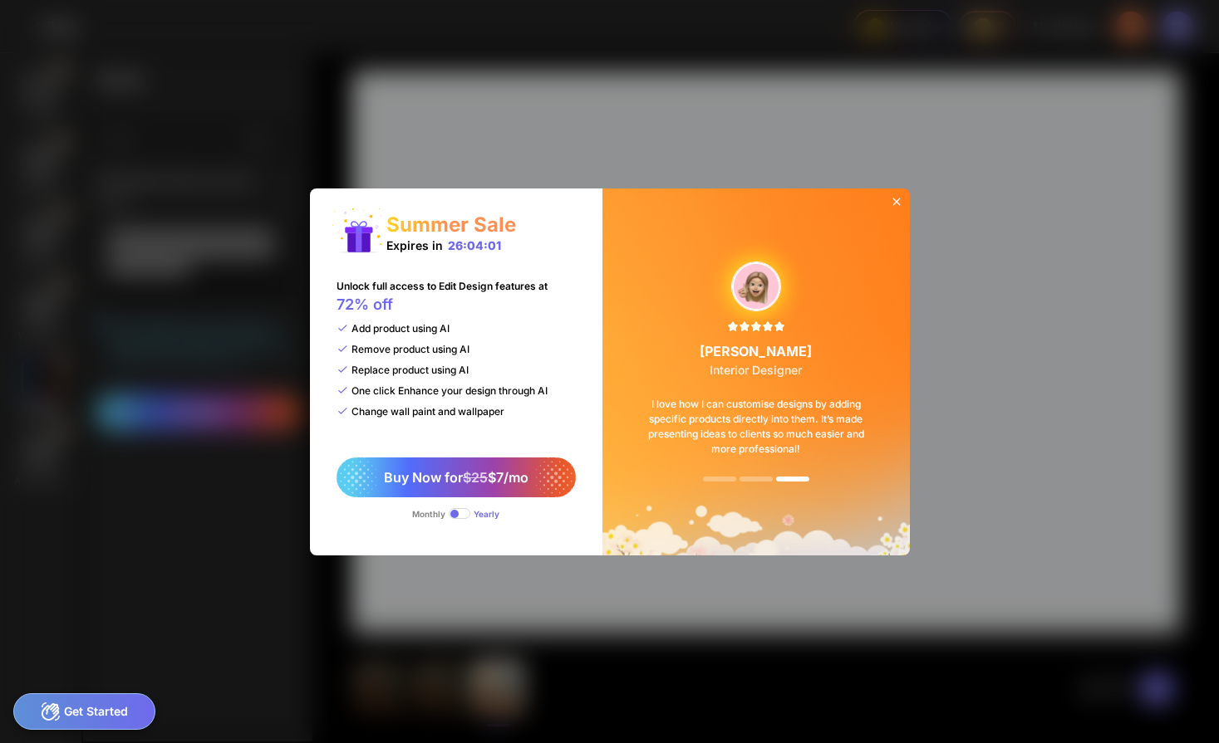
click at [891, 195] on icon at bounding box center [896, 201] width 13 height 13
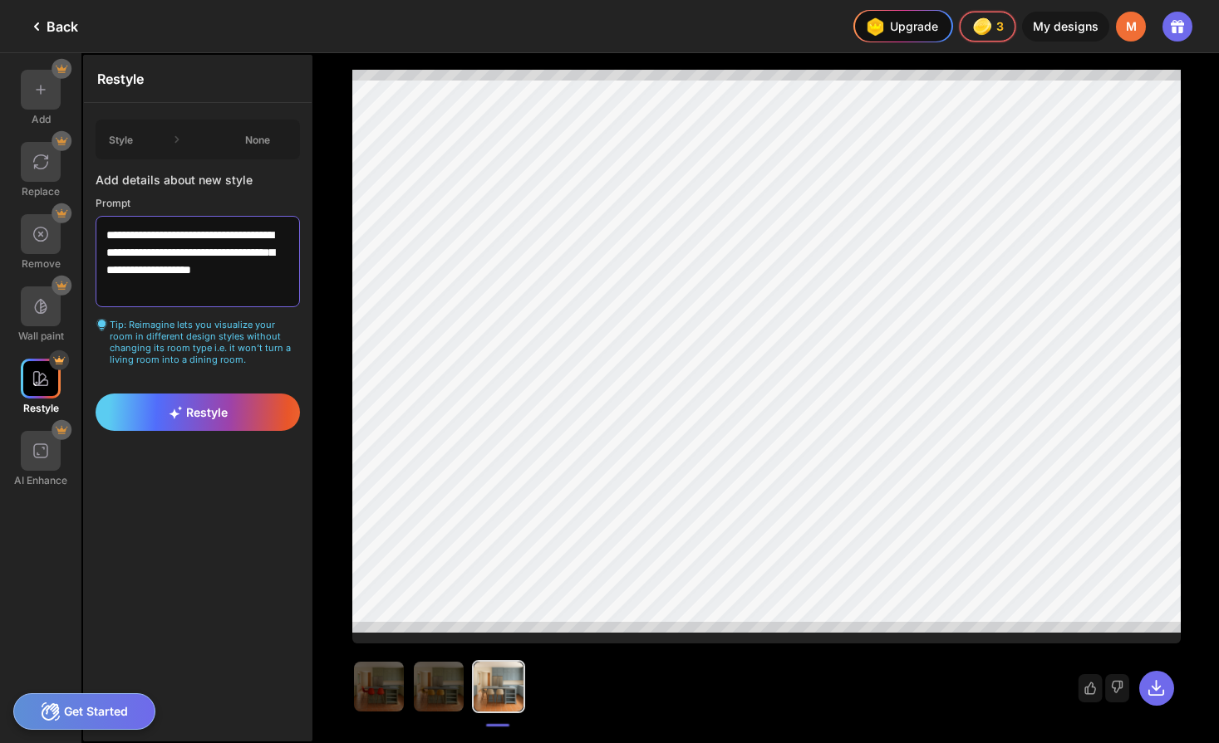
click at [194, 285] on textarea "**********" at bounding box center [198, 261] width 204 height 91
click at [222, 405] on span "Restyle" at bounding box center [198, 412] width 59 height 14
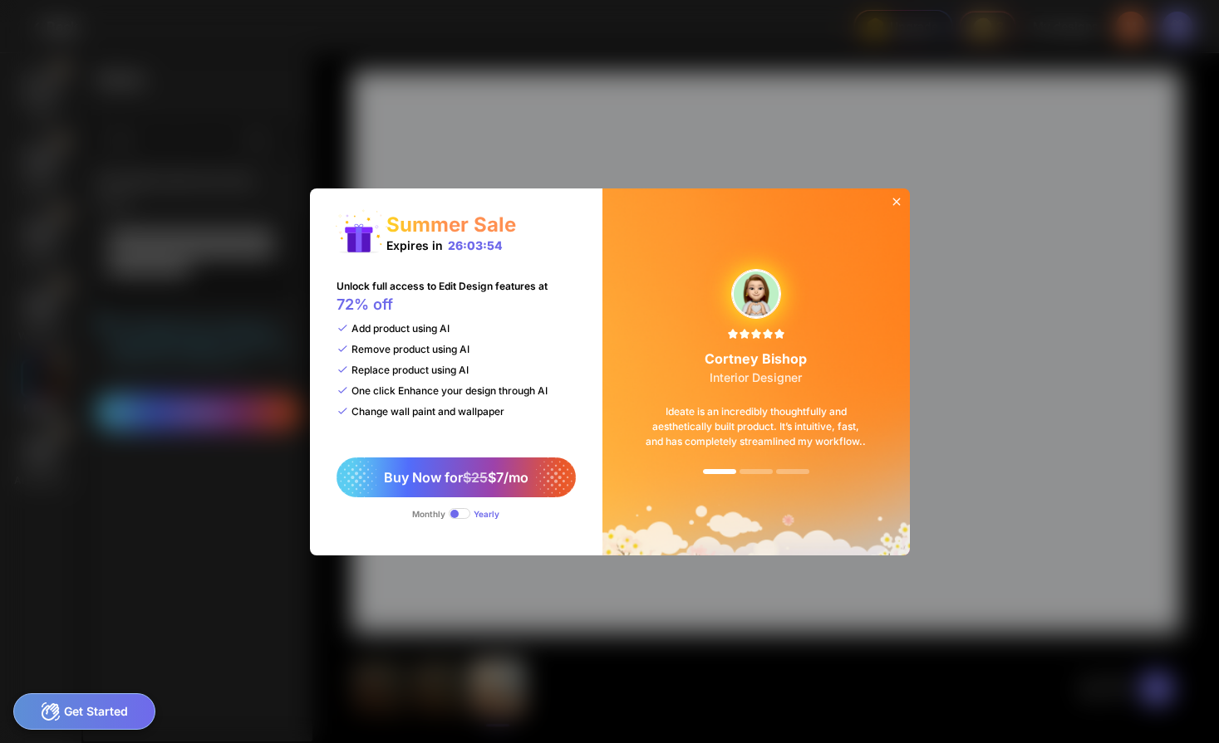
click at [991, 485] on div "Summer Sale Expires in 26:03:54 Unlock full access to Edit Design features at 7…" at bounding box center [609, 371] width 1219 height 743
click at [832, 627] on div "Summer Sale Expires in 26:03:53 Unlock full access to Edit Design features at 7…" at bounding box center [609, 371] width 1219 height 743
click at [897, 199] on icon at bounding box center [895, 201] width 7 height 7
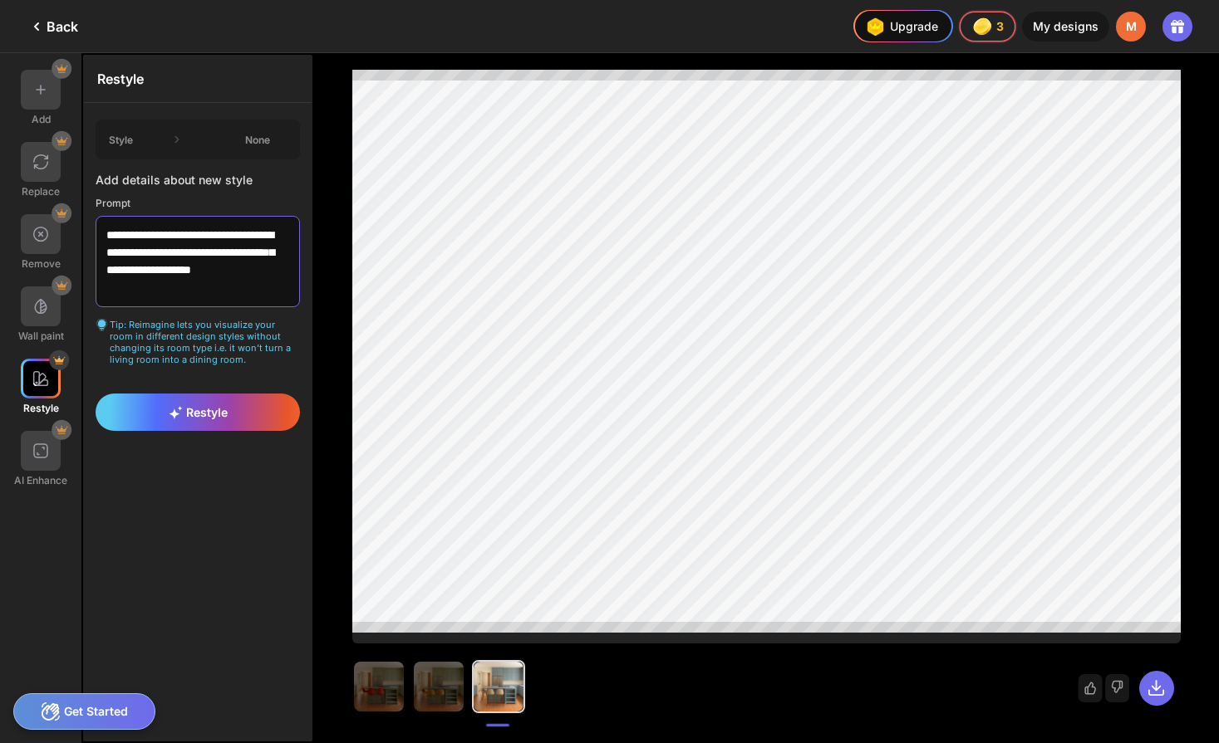
click at [216, 266] on textarea "**********" at bounding box center [198, 261] width 204 height 91
click at [233, 297] on textarea "**********" at bounding box center [198, 261] width 204 height 91
type textarea "**********"
click at [165, 394] on div "Restyle" at bounding box center [198, 412] width 204 height 37
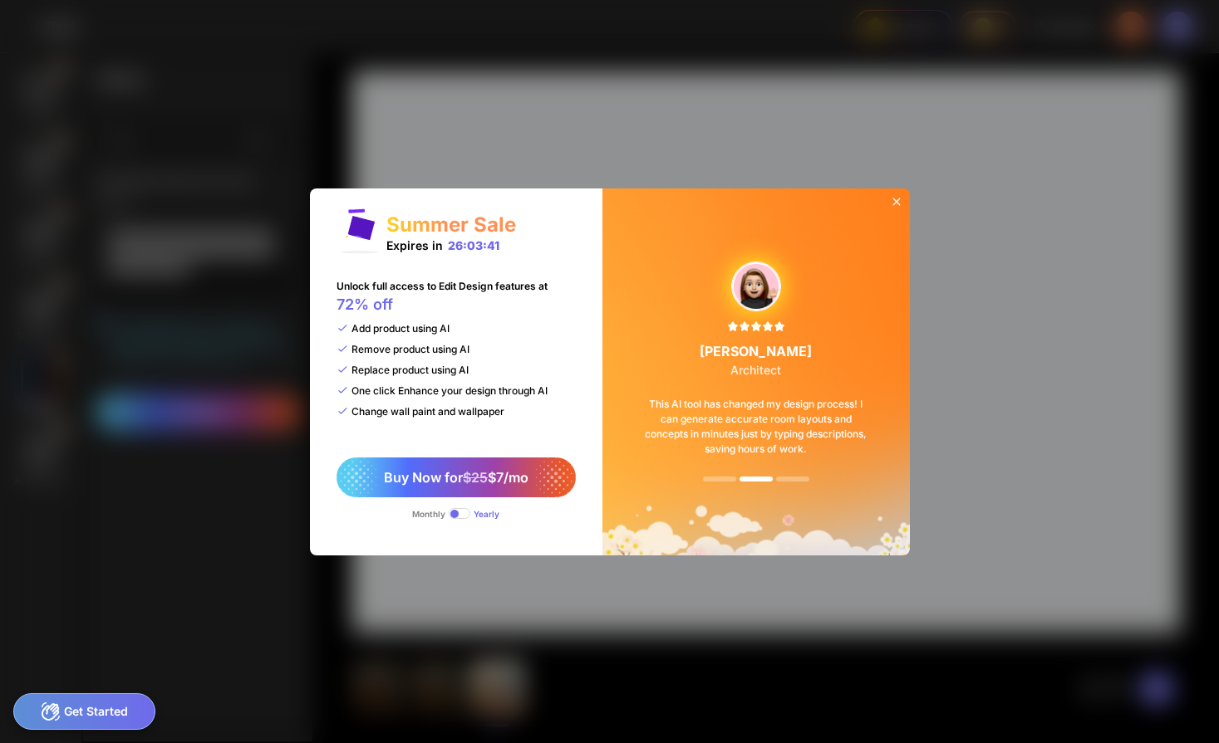
click at [896, 204] on icon at bounding box center [896, 201] width 13 height 13
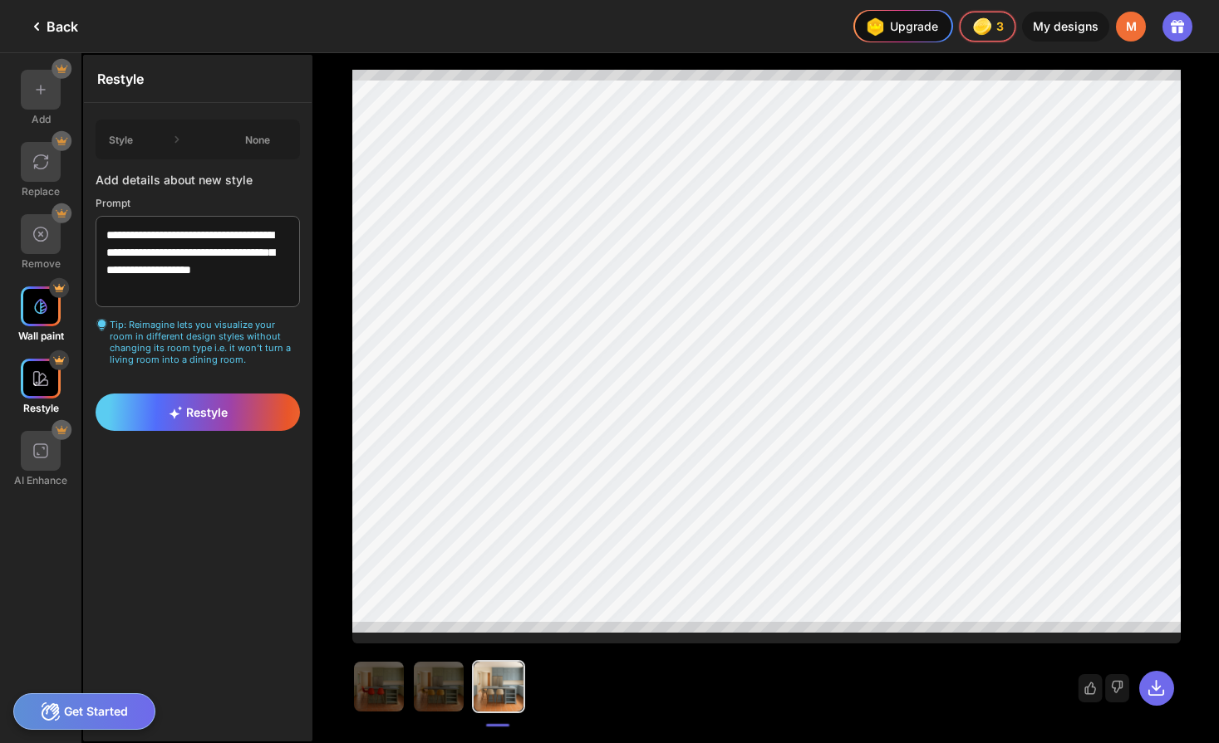
click at [56, 320] on div at bounding box center [41, 307] width 40 height 40
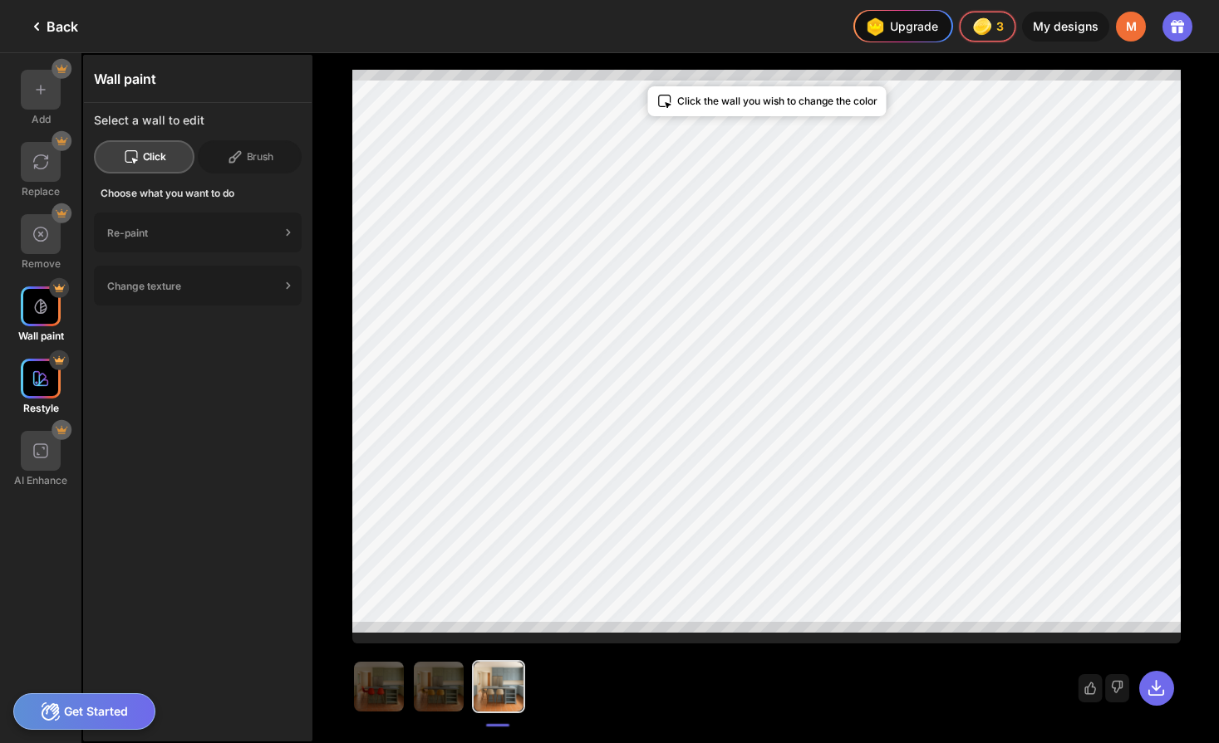
click at [37, 371] on img at bounding box center [40, 379] width 17 height 17
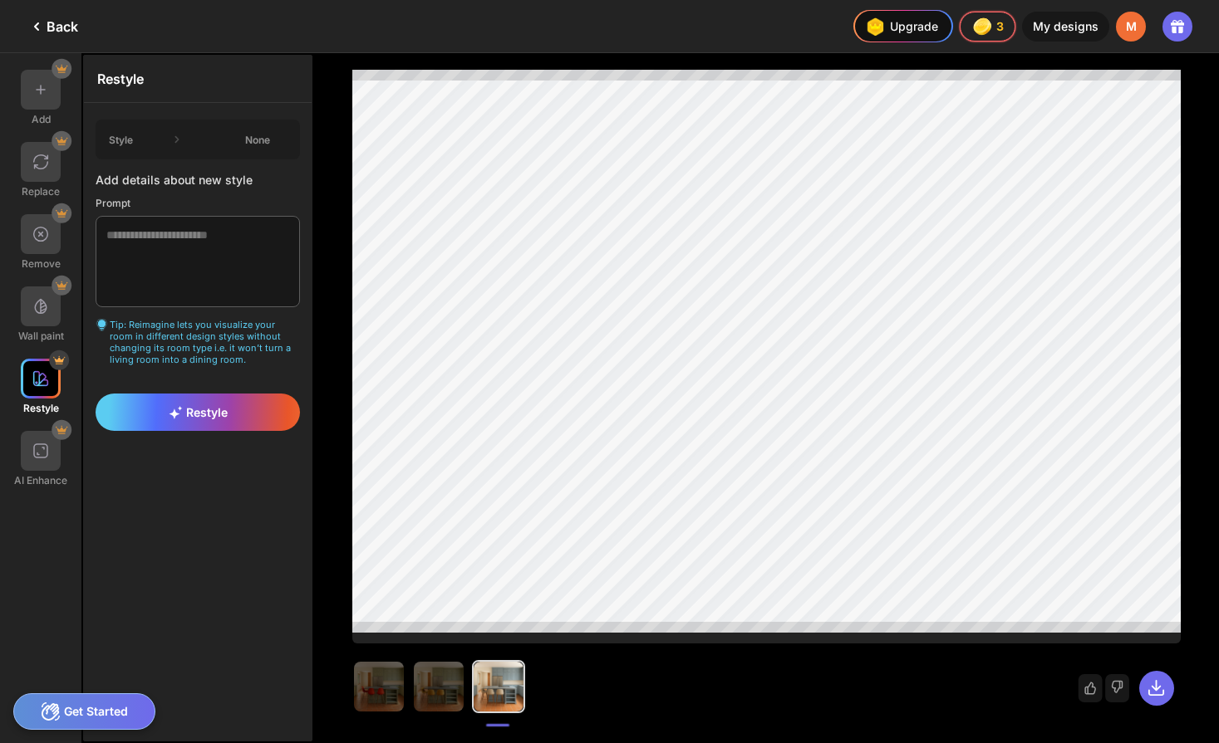
click at [42, 361] on div at bounding box center [41, 379] width 40 height 40
click at [213, 252] on textarea at bounding box center [198, 261] width 204 height 91
paste textarea "**********"
type textarea "**********"
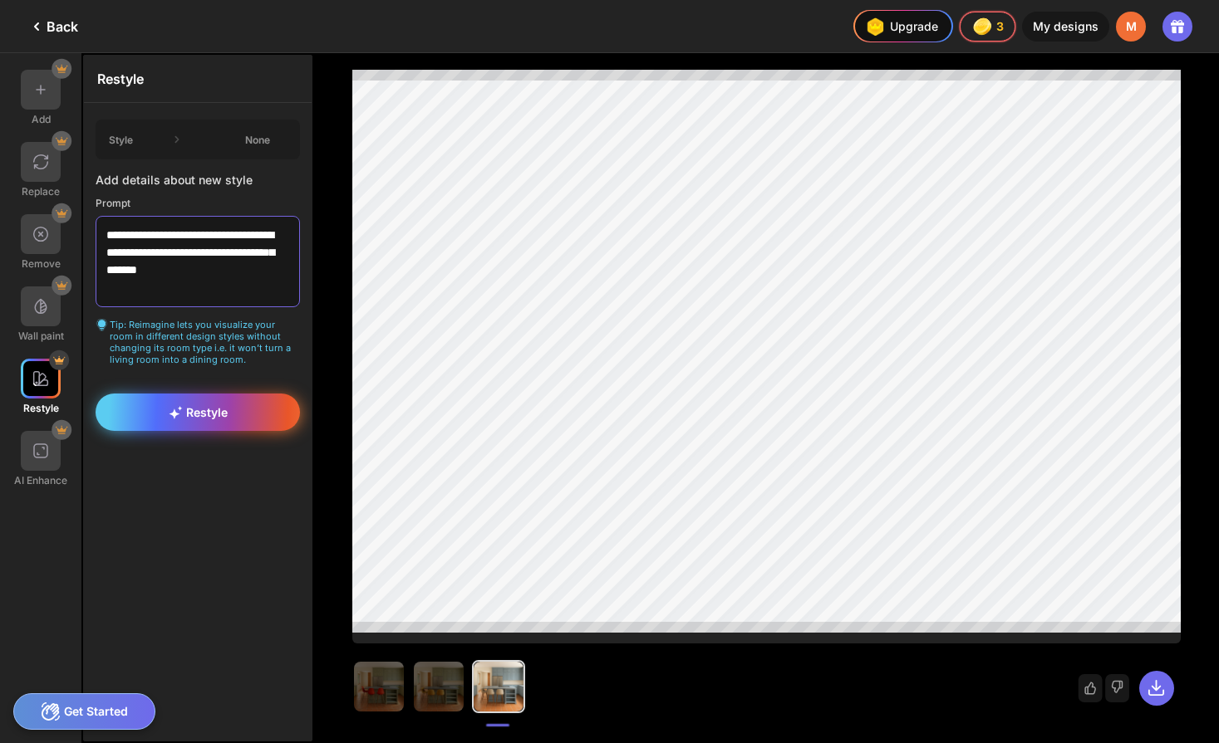
type textarea "**********"
click at [199, 394] on div "Restyle" at bounding box center [198, 412] width 204 height 37
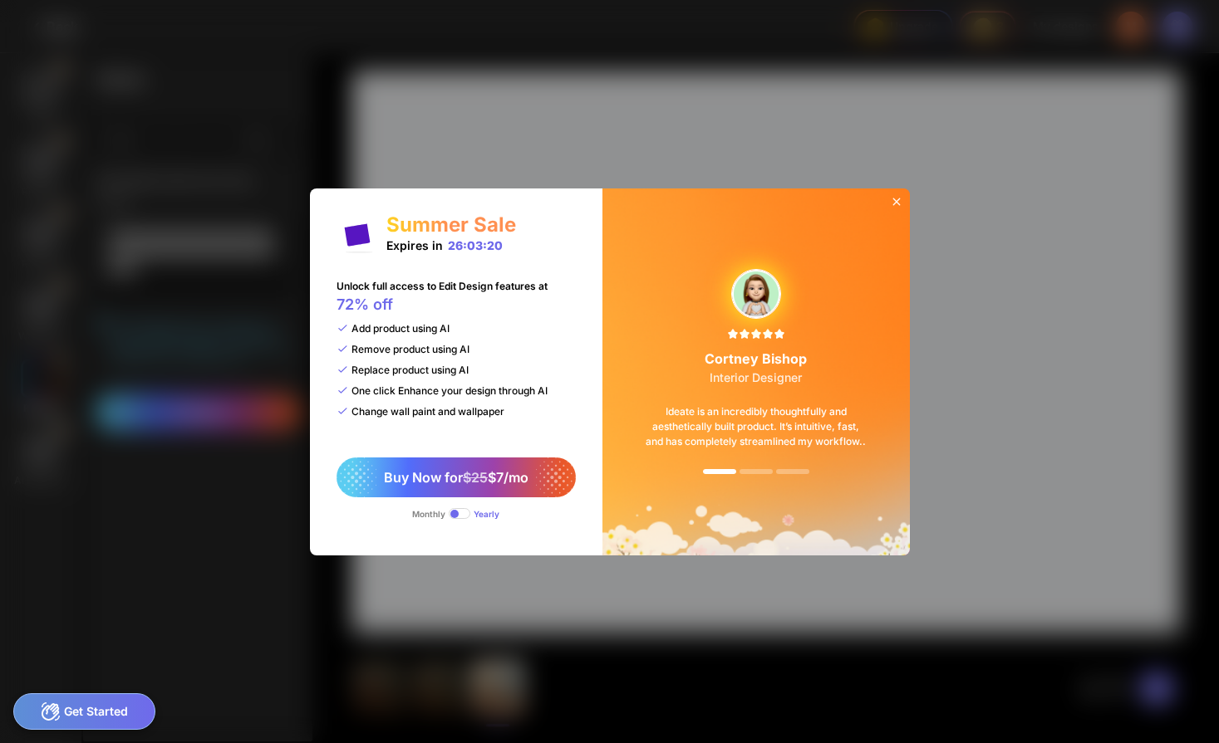
click at [503, 521] on div "Buy Now for $25 $7/mo Monthly Yearly" at bounding box center [455, 495] width 239 height 75
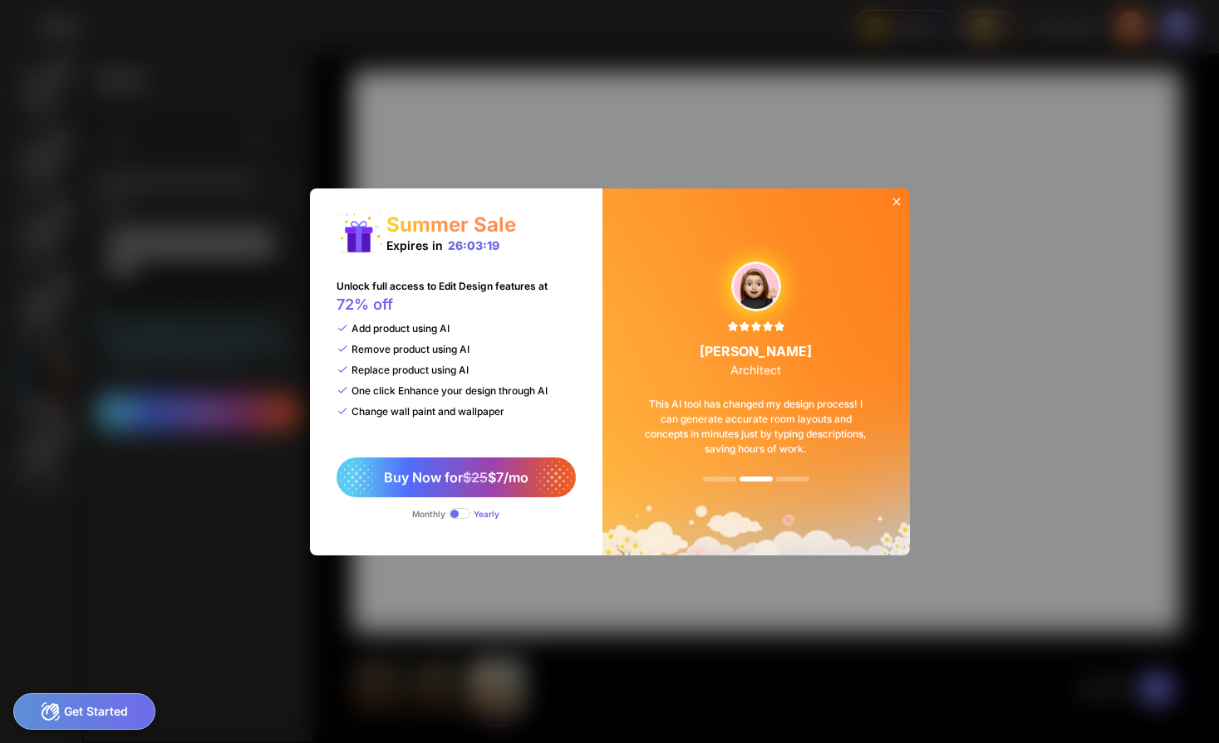
click at [552, 428] on div "Summer Sale Expires in 26:03:19 Unlock full access to Edit Design features at 7…" at bounding box center [456, 372] width 292 height 367
click at [870, 492] on div "[PERSON_NAME] Architect This AI tool has changed my design process! I can gener…" at bounding box center [756, 372] width 266 height 336
click at [818, 385] on div "This AI tool has changed my design process! I can generate accurate room layout…" at bounding box center [756, 427] width 266 height 100
click at [575, 410] on div "Summer Sale Expires in 26:03:17 Unlock full access to Edit Design features at 7…" at bounding box center [456, 372] width 292 height 367
click at [441, 237] on div "Summer Sale Expires in 26:03:16" at bounding box center [451, 233] width 130 height 40
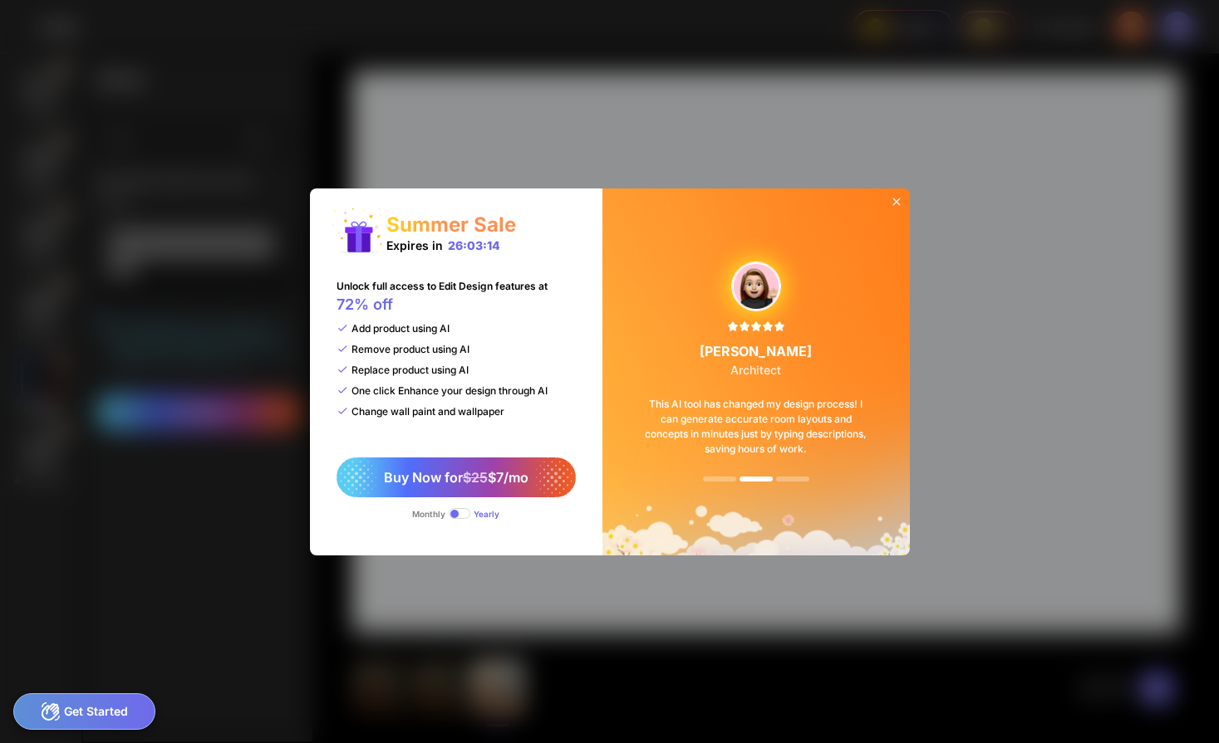
click at [892, 201] on icon at bounding box center [896, 201] width 13 height 13
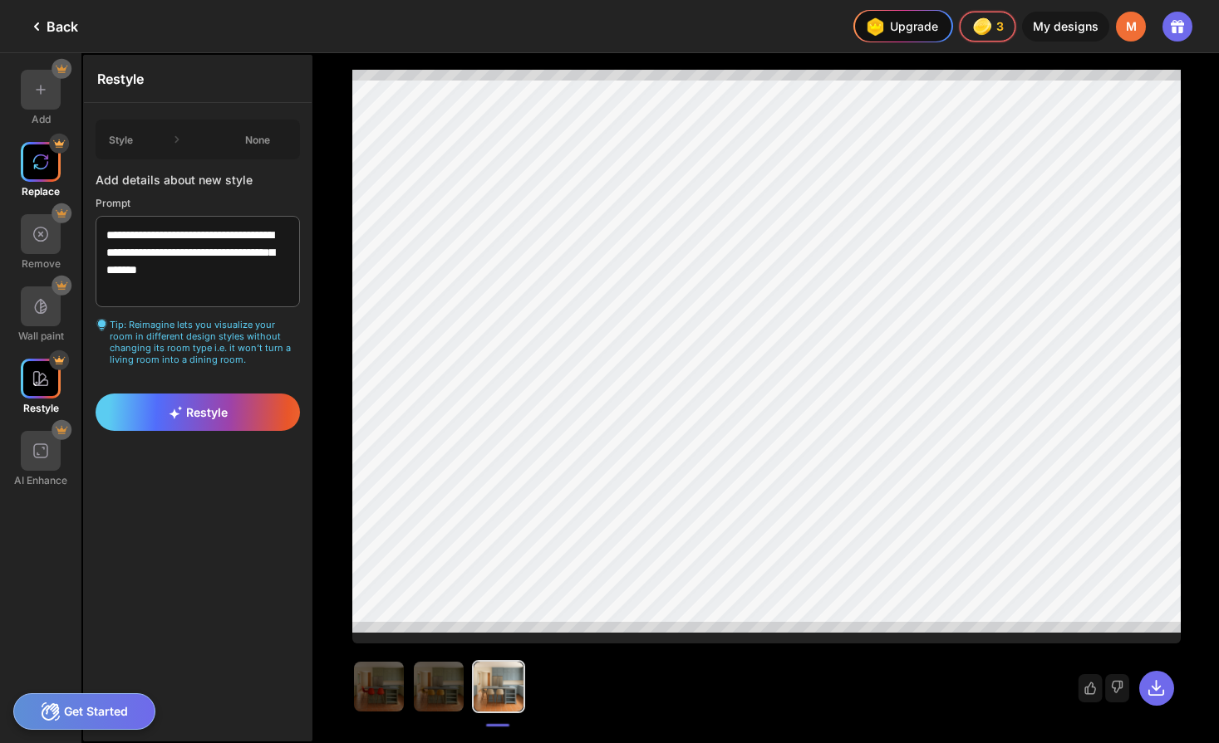
click at [45, 160] on img at bounding box center [40, 162] width 17 height 17
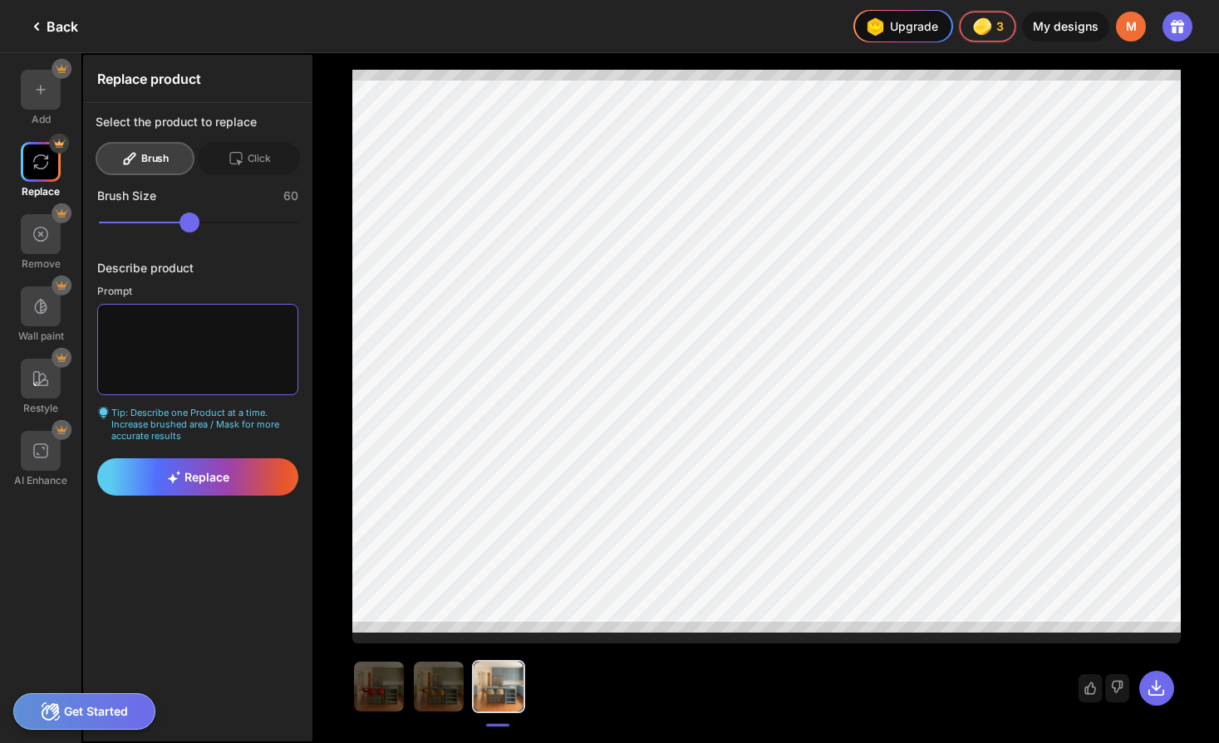
click at [211, 333] on textarea at bounding box center [197, 349] width 201 height 91
click at [227, 312] on textarea at bounding box center [197, 349] width 201 height 91
click at [217, 337] on textarea at bounding box center [197, 349] width 201 height 91
type textarea "*"
type textarea "**********"
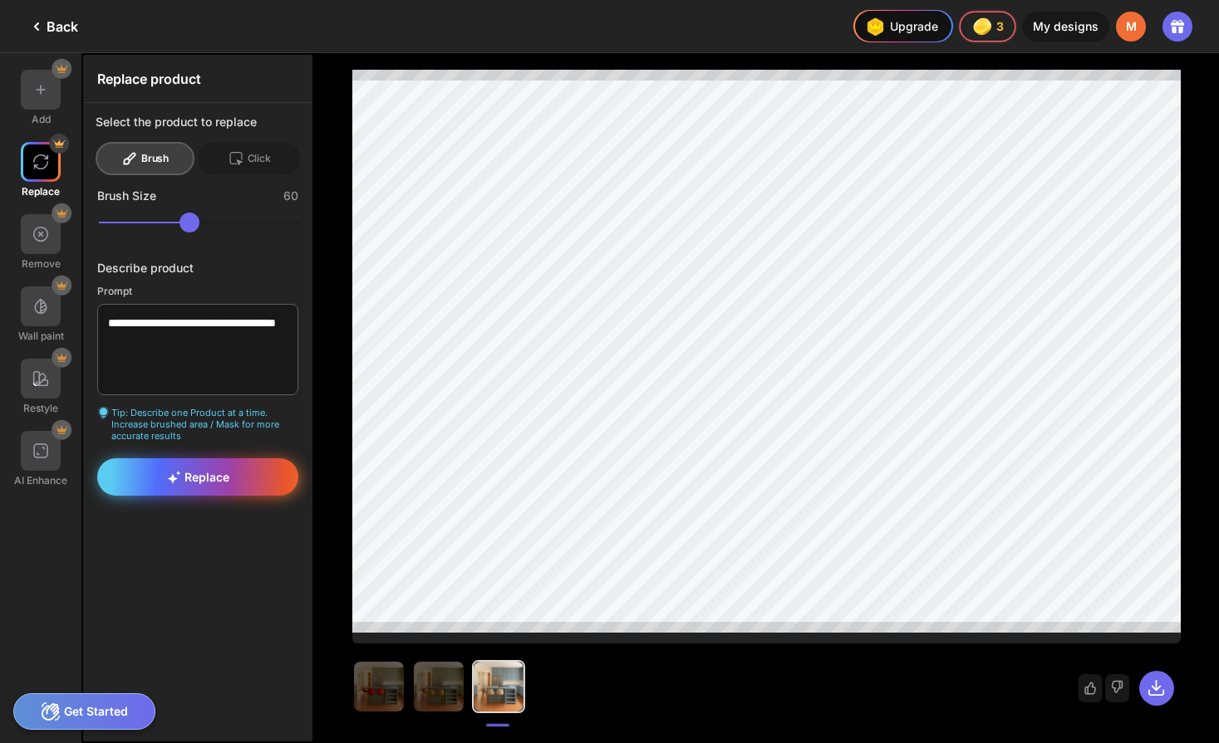
click at [186, 466] on div "Replace" at bounding box center [197, 477] width 201 height 37
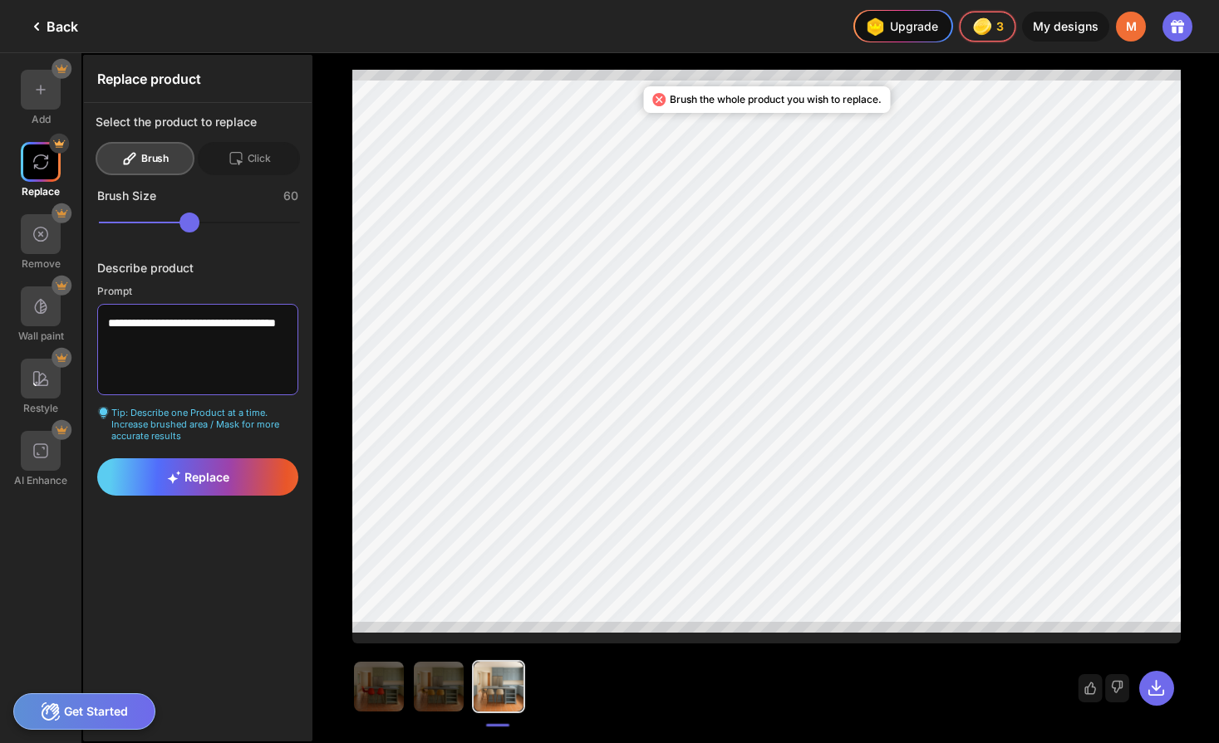
click at [203, 338] on textarea "**********" at bounding box center [197, 349] width 201 height 91
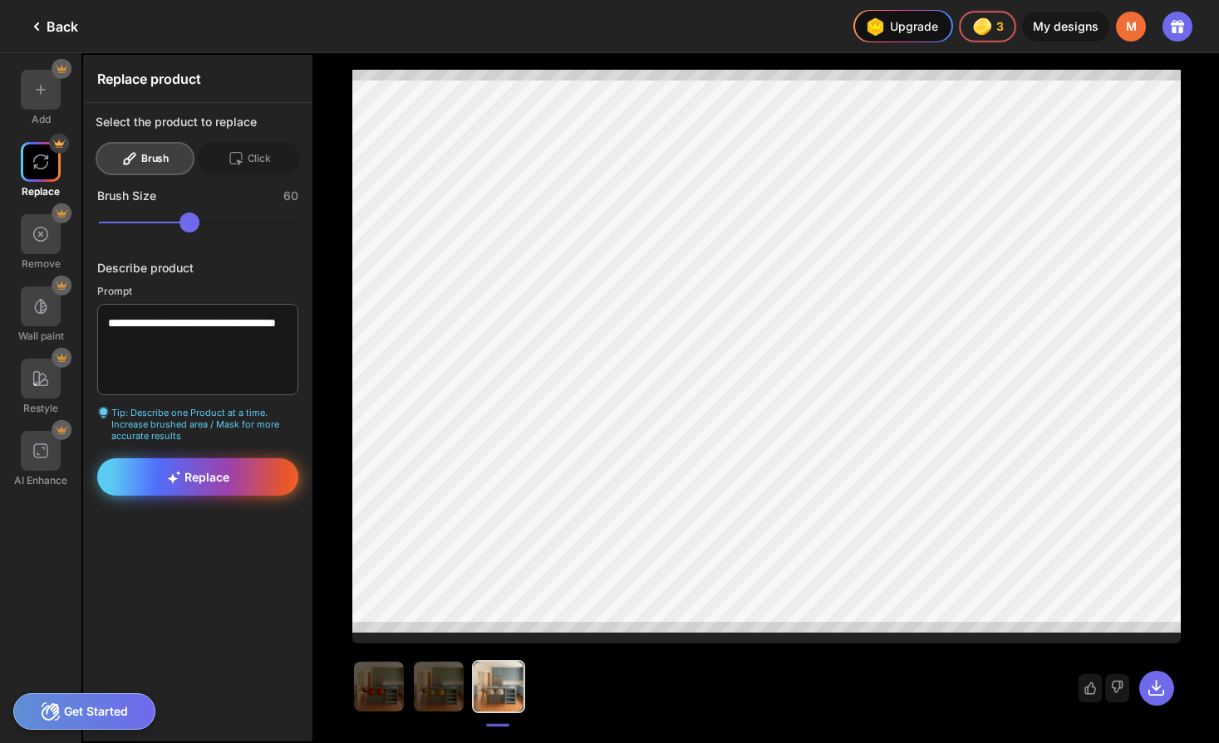
click at [223, 478] on span "Replace" at bounding box center [198, 477] width 62 height 14
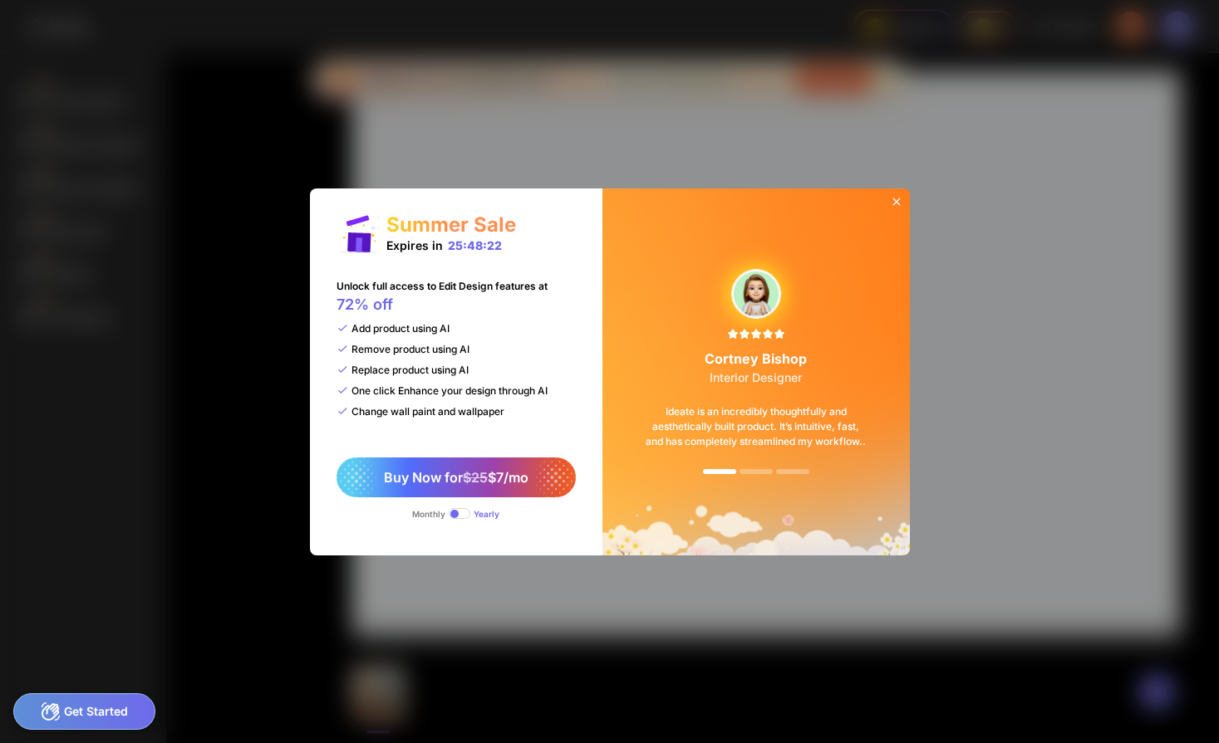
click at [893, 200] on icon at bounding box center [896, 201] width 13 height 13
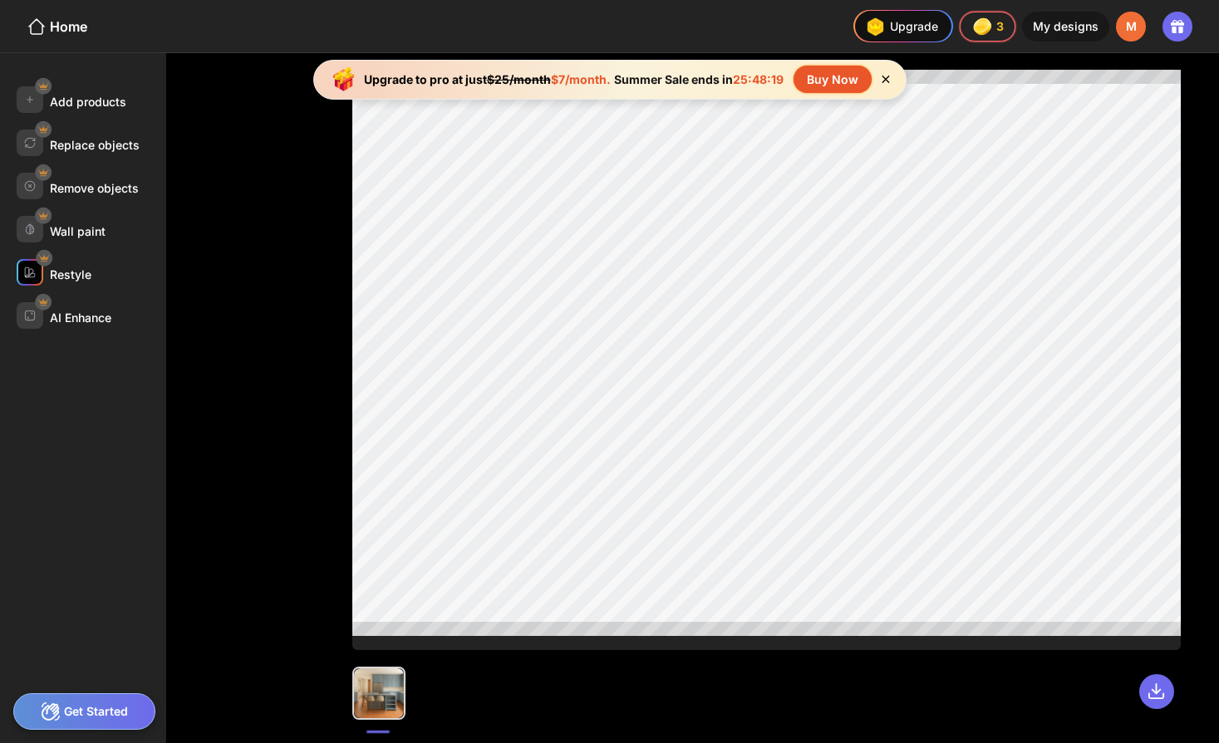
click at [64, 280] on div "Restyle" at bounding box center [71, 274] width 42 height 14
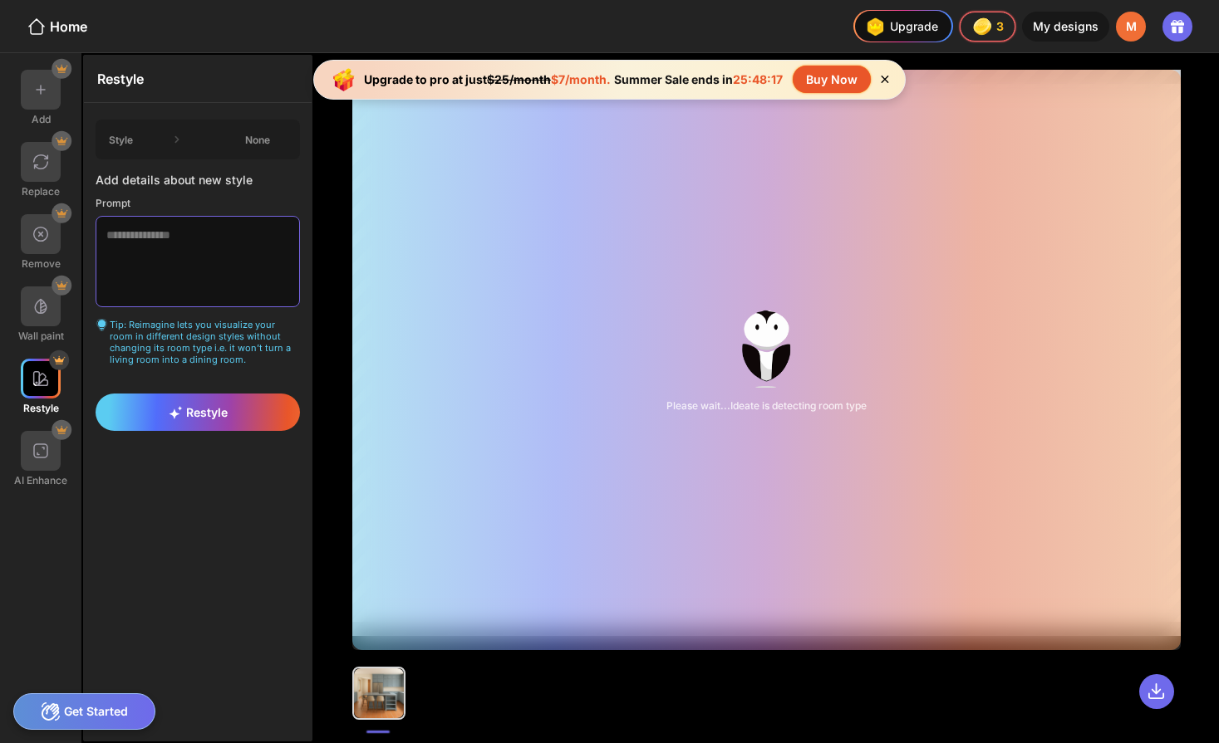
click at [218, 242] on textarea at bounding box center [198, 261] width 204 height 91
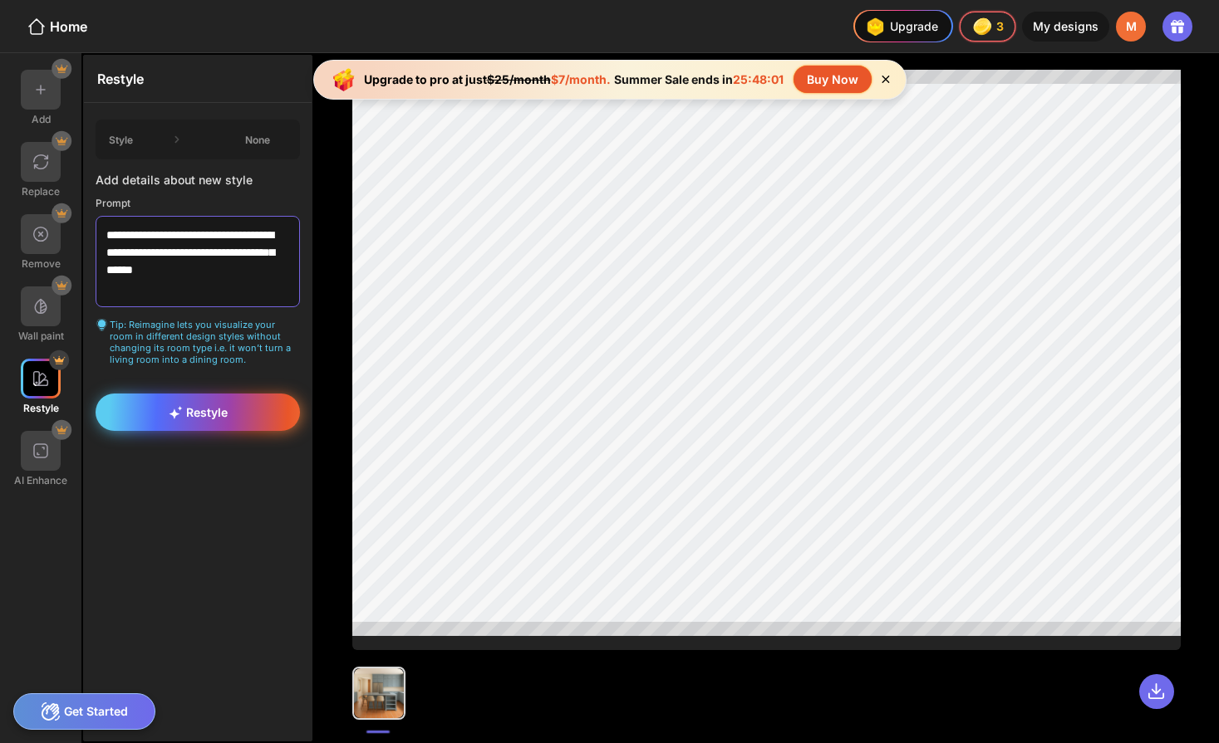
type textarea "**********"
click at [203, 400] on div "Restyle" at bounding box center [198, 412] width 204 height 37
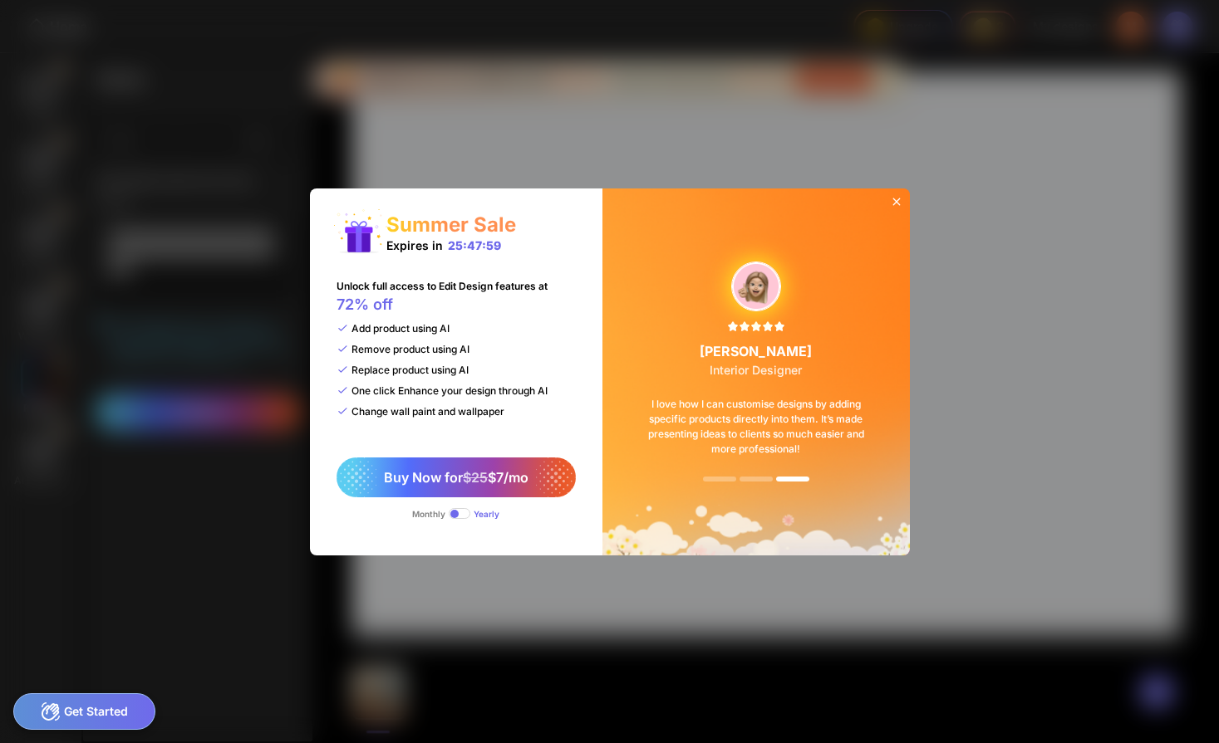
click at [895, 204] on icon at bounding box center [896, 201] width 13 height 13
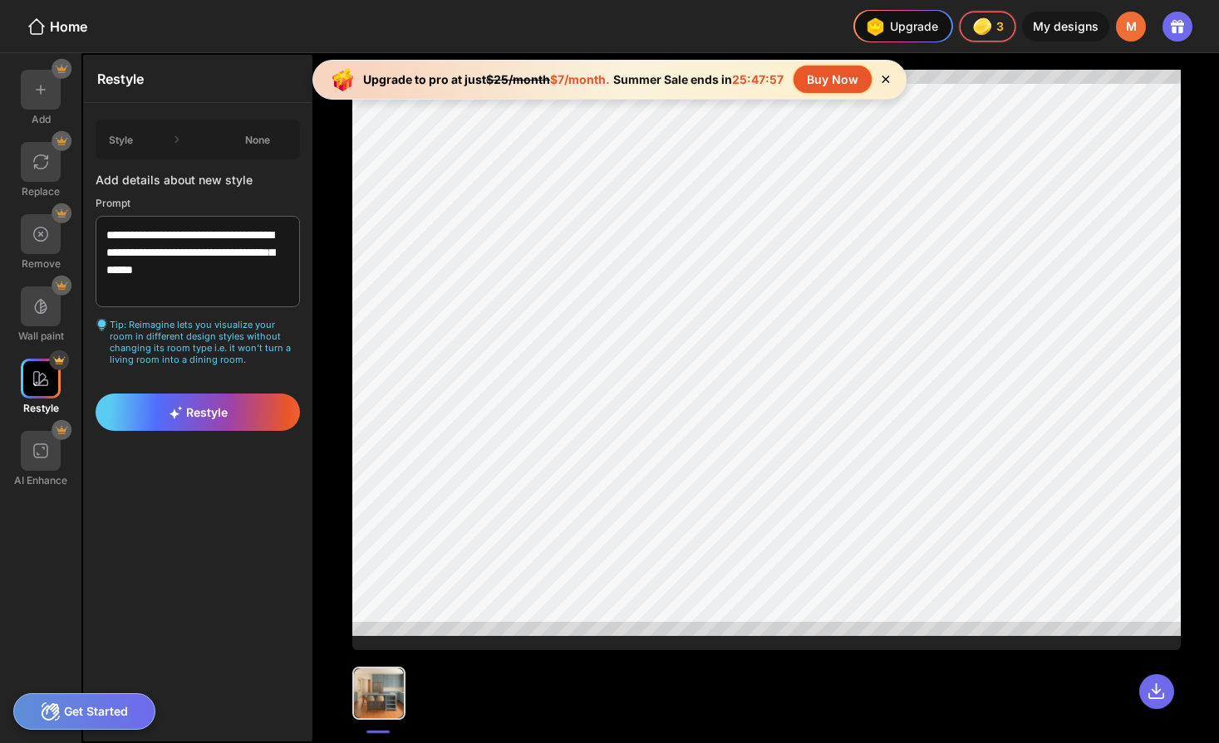
click at [884, 78] on icon at bounding box center [885, 79] width 7 height 7
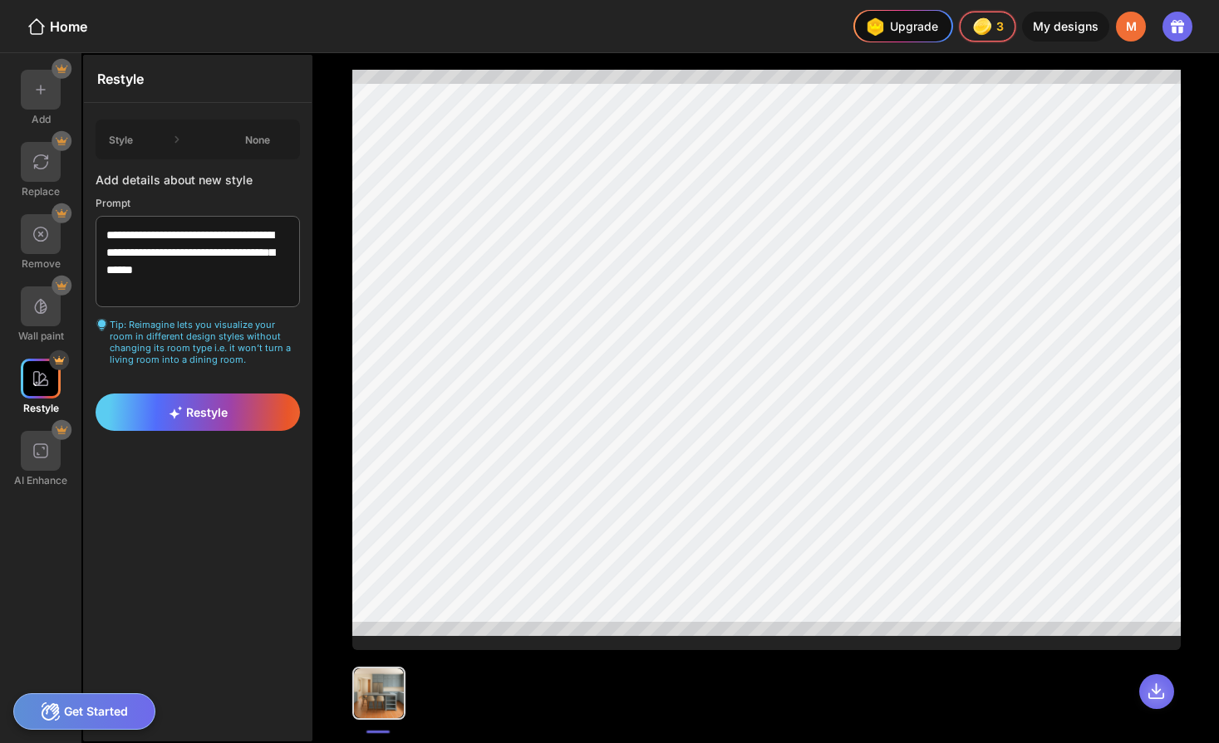
click at [1148, 688] on icon at bounding box center [1155, 691] width 19 height 19
click at [1158, 689] on icon at bounding box center [1155, 691] width 19 height 19
click at [972, 697] on div at bounding box center [766, 685] width 828 height 70
click at [375, 716] on div at bounding box center [379, 694] width 50 height 50
click at [1155, 691] on icon at bounding box center [1155, 691] width 19 height 19
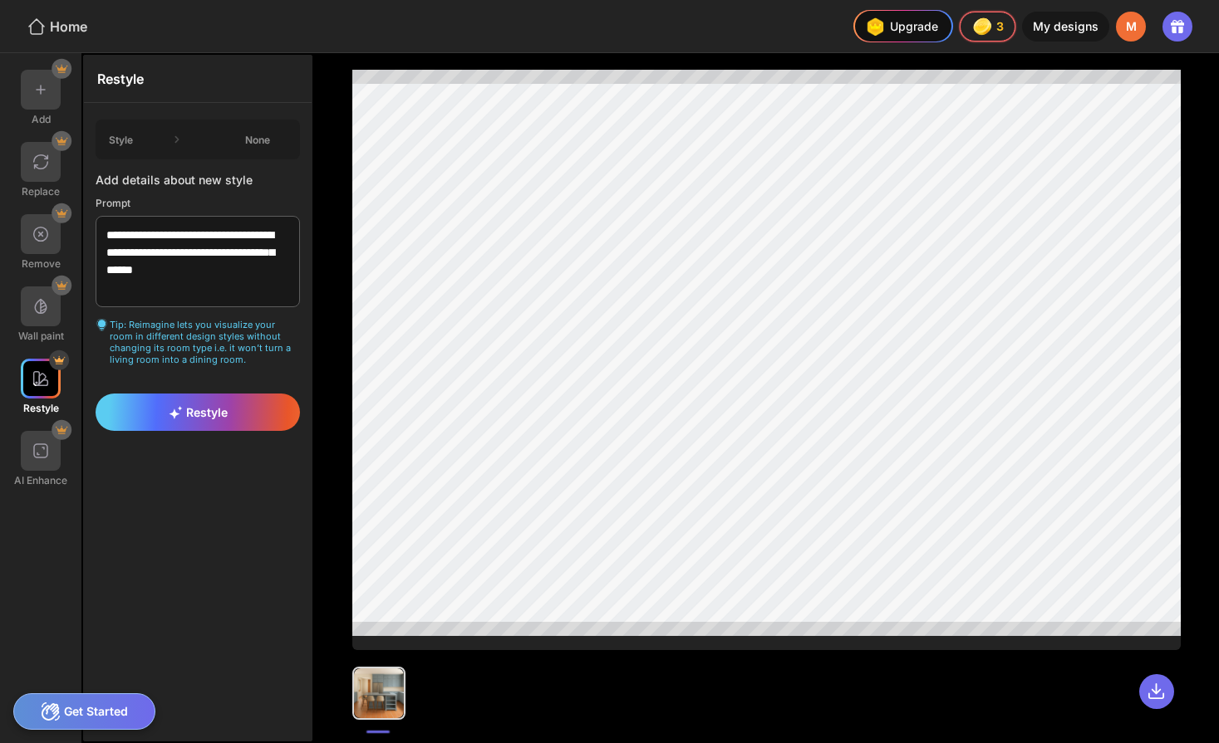
click at [53, 27] on div "Home" at bounding box center [57, 27] width 61 height 20
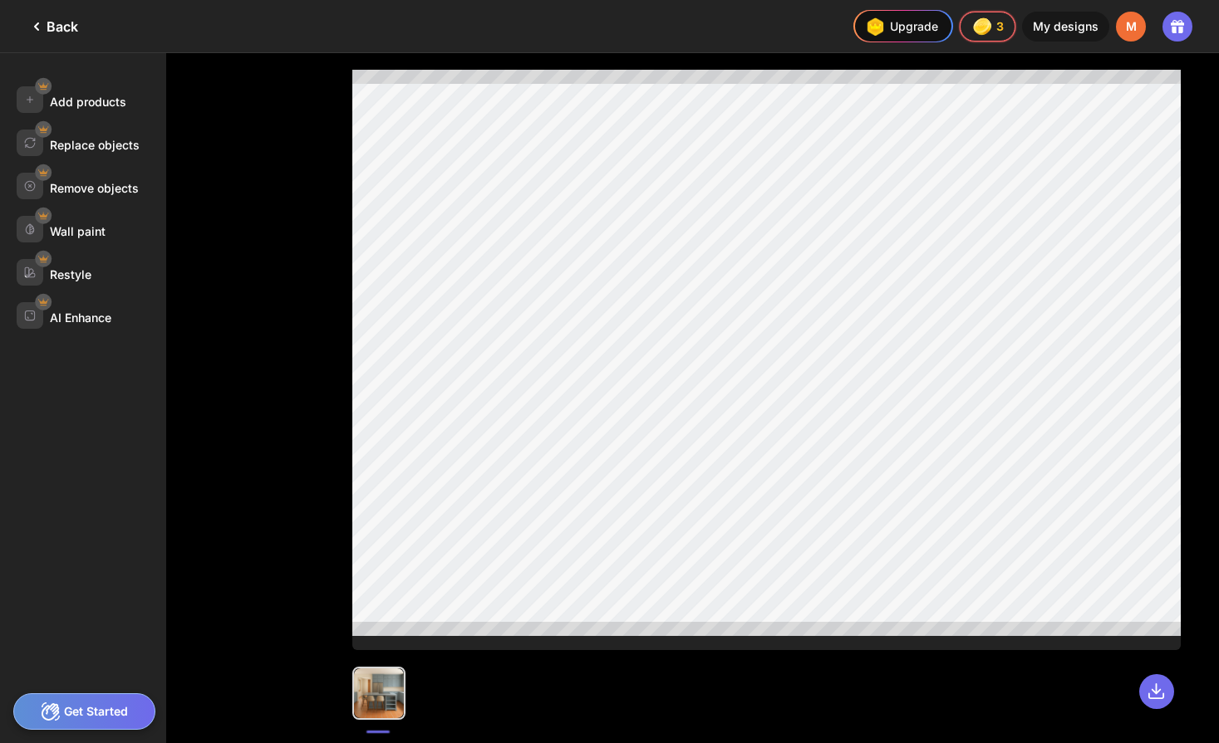
click at [383, 686] on div at bounding box center [379, 694] width 50 height 50
click at [120, 713] on div "Get Started" at bounding box center [84, 712] width 142 height 37
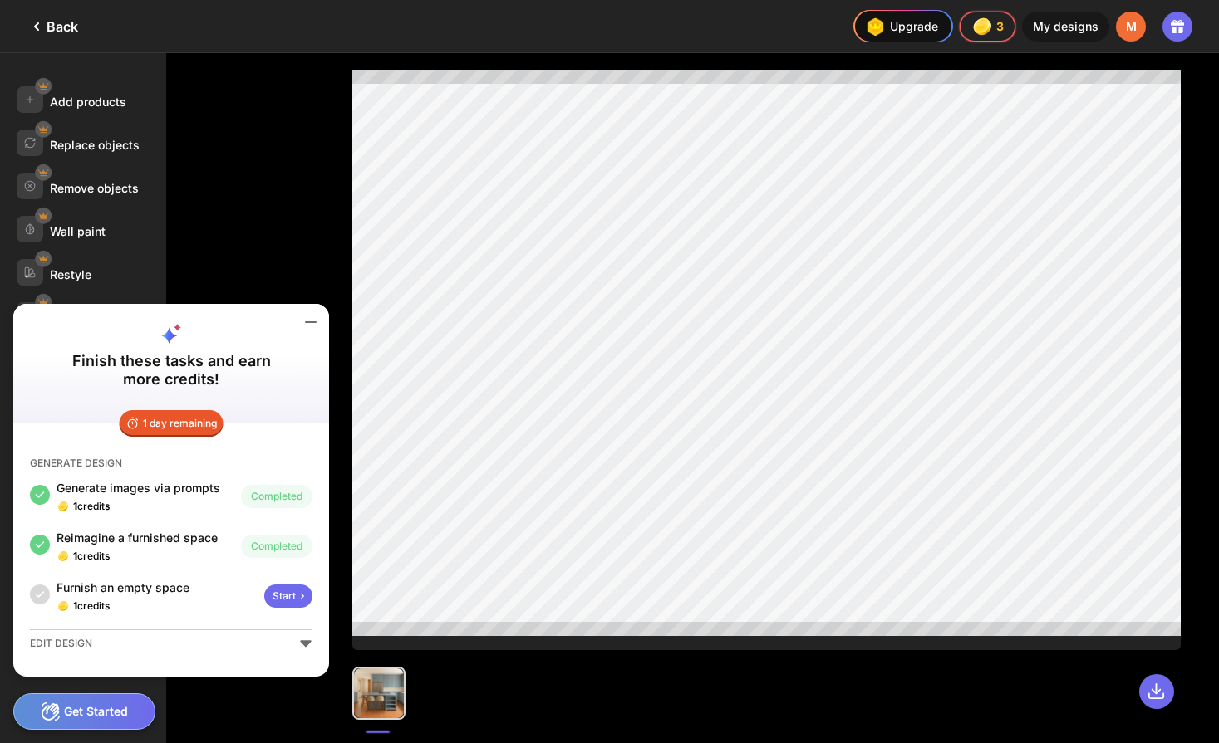
click at [313, 317] on icon at bounding box center [311, 322] width 20 height 20
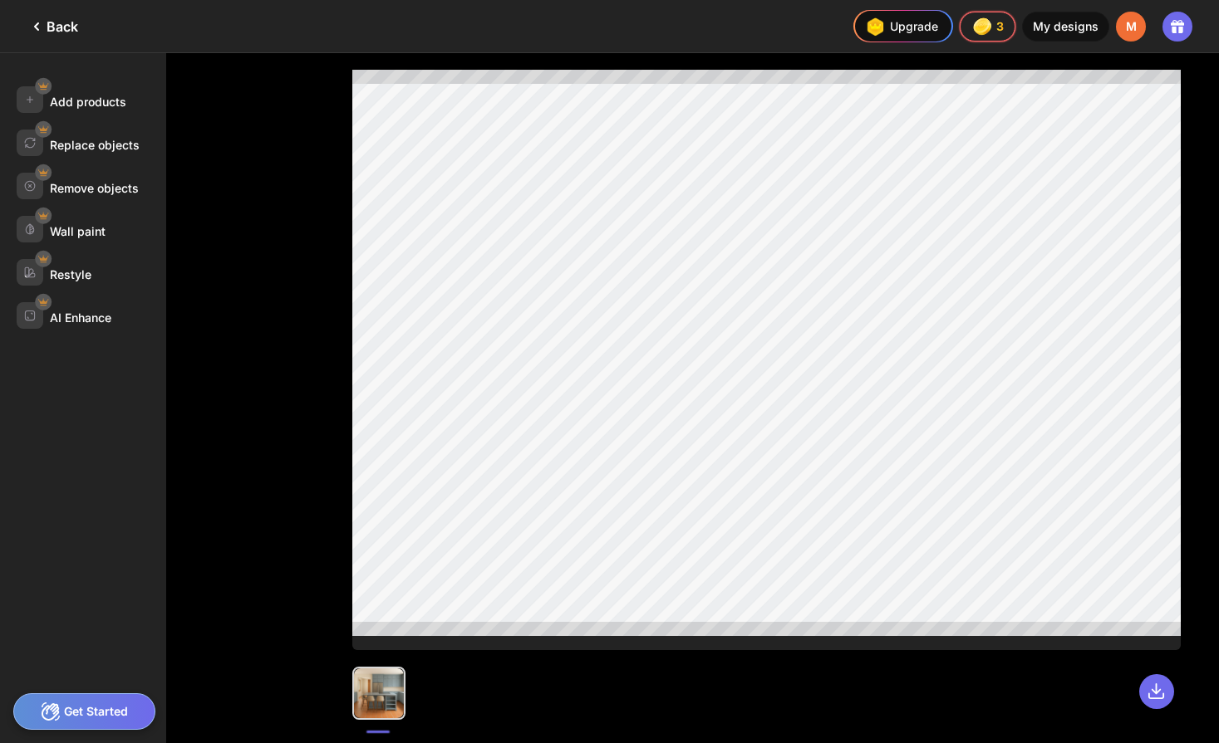
click at [1062, 25] on div "My designs" at bounding box center [1065, 27] width 87 height 30
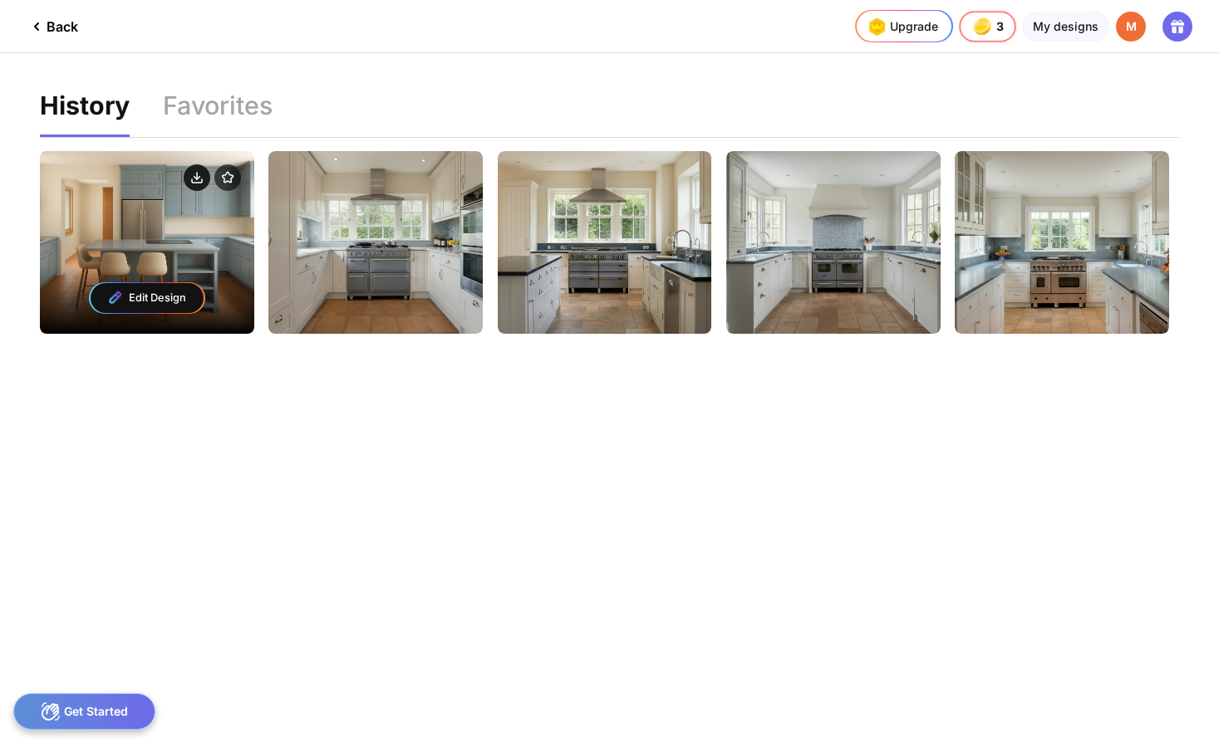
click at [195, 174] on circle at bounding box center [197, 177] width 27 height 27
click at [188, 240] on div "Edit Design" at bounding box center [147, 242] width 214 height 183
click at [164, 210] on div "Edit Design" at bounding box center [147, 242] width 214 height 183
click at [189, 182] on circle at bounding box center [197, 177] width 27 height 27
click at [199, 179] on circle at bounding box center [197, 177] width 27 height 27
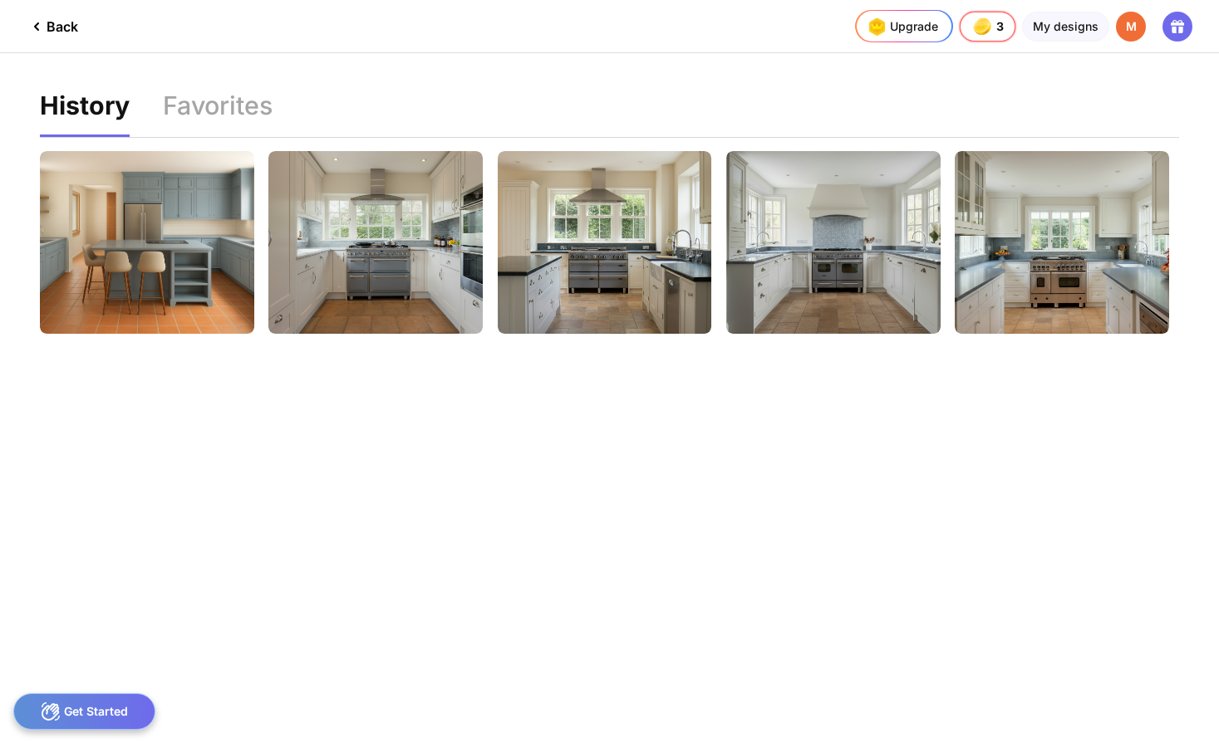
click at [56, 22] on div "Back" at bounding box center [53, 27] width 52 height 20
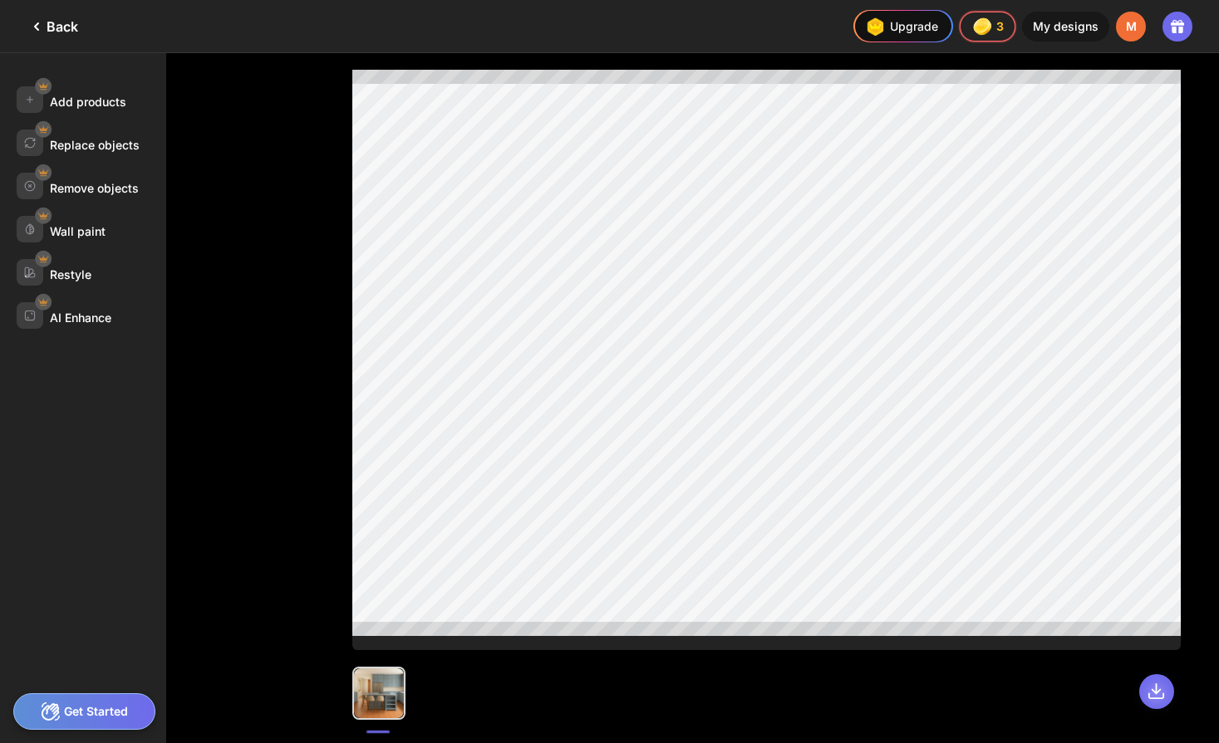
click at [1155, 689] on icon at bounding box center [1155, 691] width 19 height 19
click at [1146, 702] on div at bounding box center [1156, 692] width 35 height 35
